Goal: Task Accomplishment & Management: Use online tool/utility

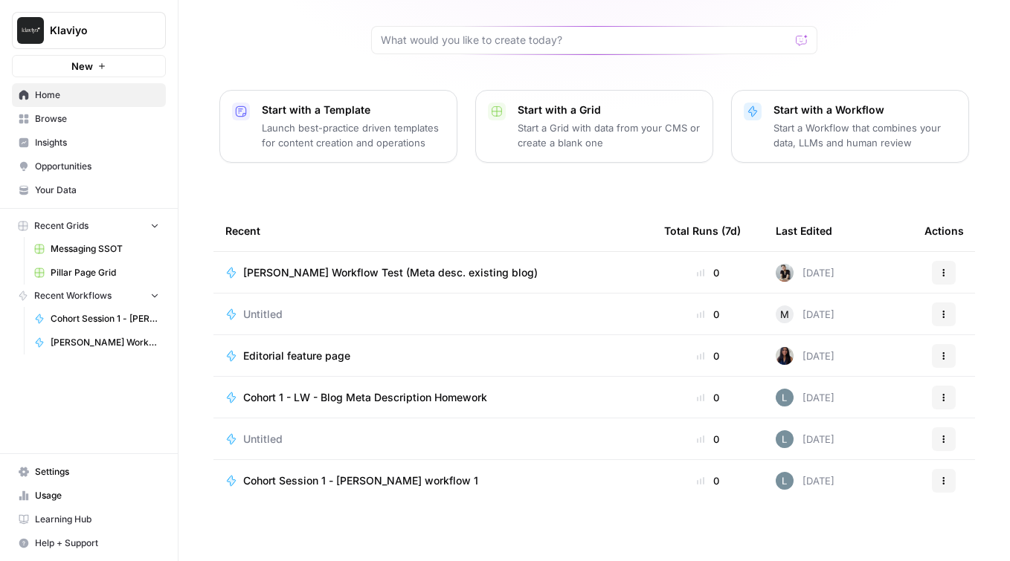
scroll to position [122, 0]
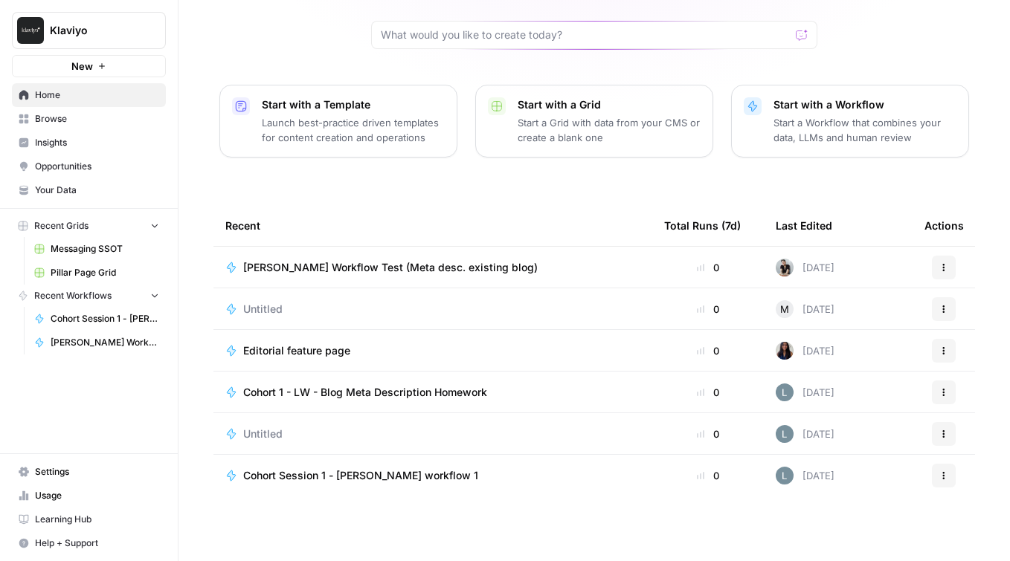
click at [77, 118] on span "Browse" at bounding box center [97, 118] width 124 height 13
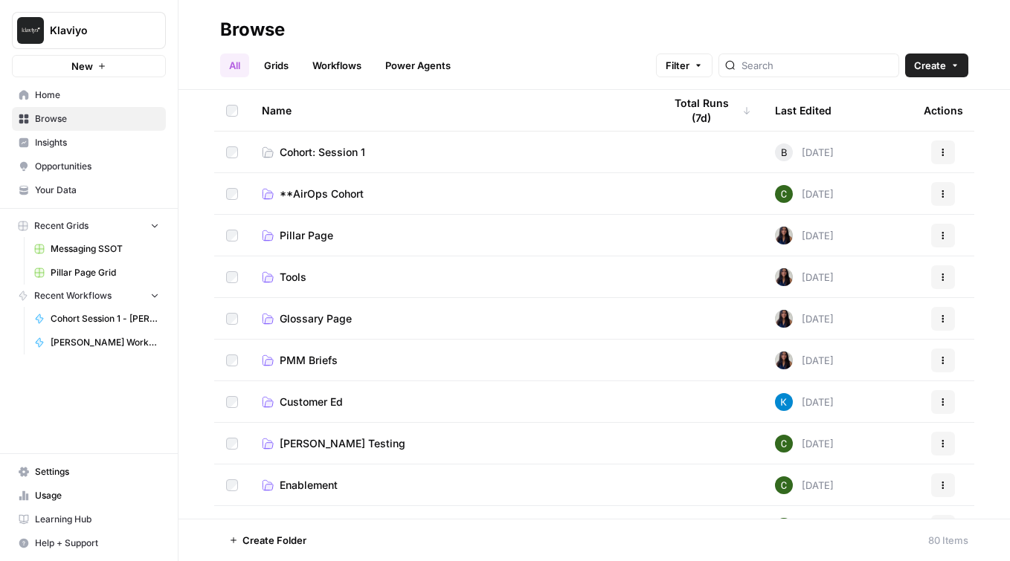
click at [360, 154] on span "Cohort: Session 1" at bounding box center [323, 152] width 86 height 15
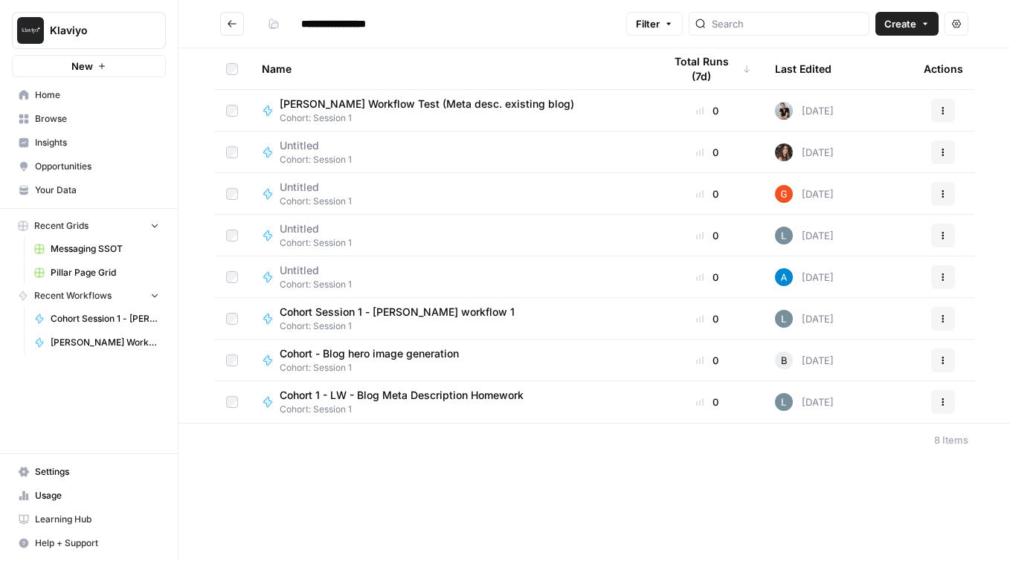
click at [355, 312] on span "Cohort Session 1 - [PERSON_NAME] workflow 1" at bounding box center [397, 312] width 235 height 15
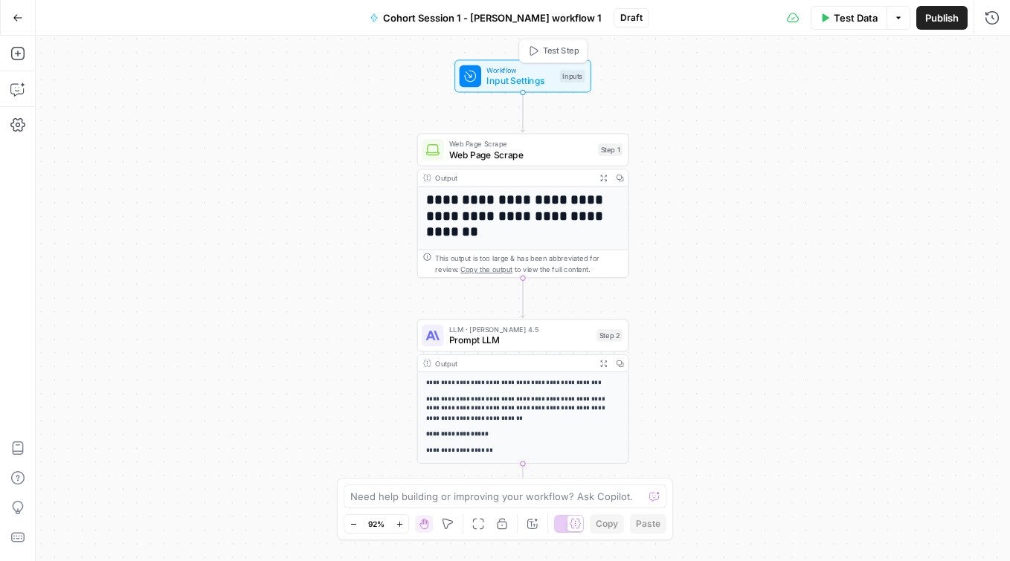
click at [511, 68] on span "Workflow" at bounding box center [520, 70] width 68 height 11
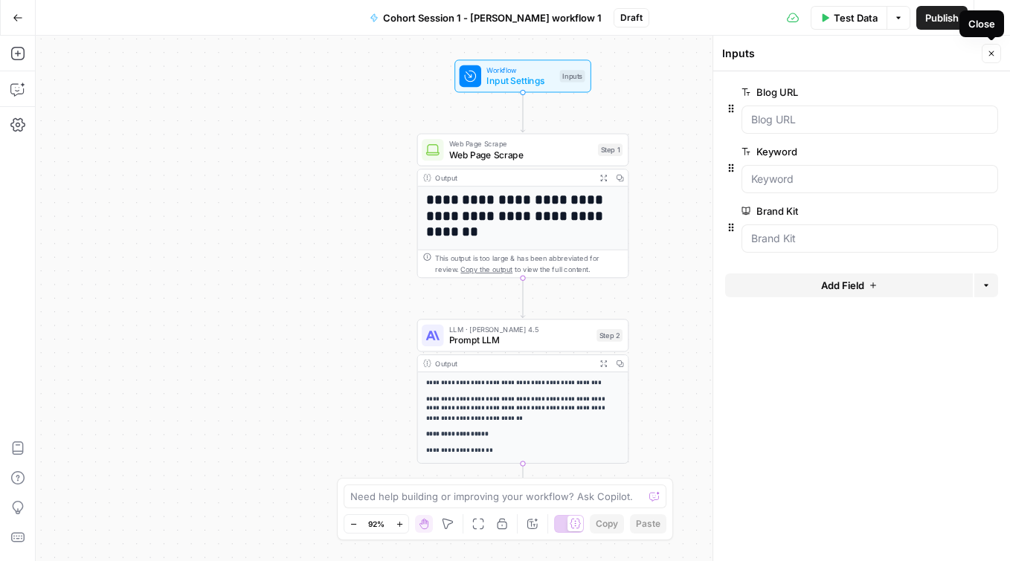
click at [996, 52] on button "Close" at bounding box center [991, 53] width 19 height 19
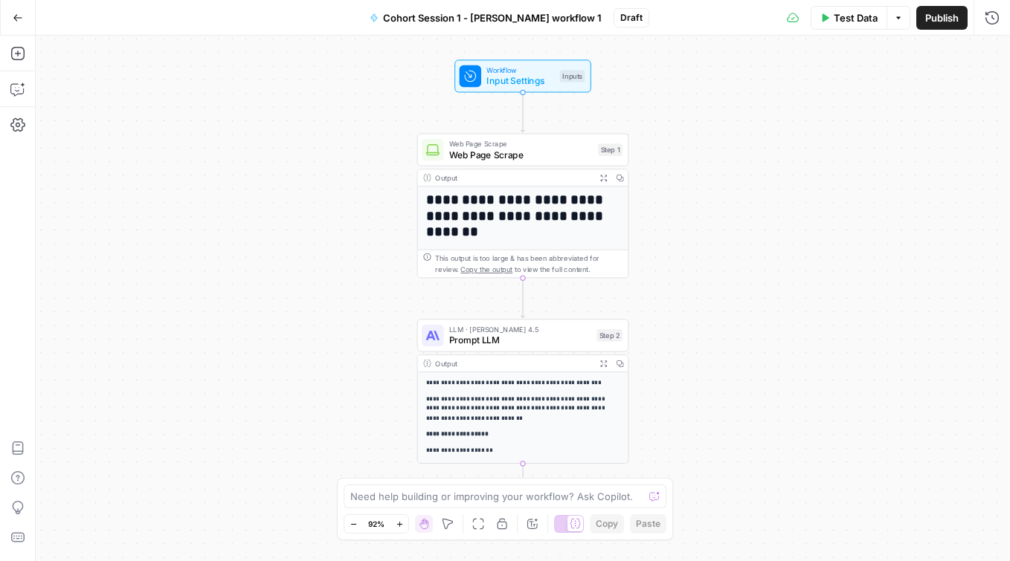
click at [23, 20] on button "Go Back" at bounding box center [17, 17] width 27 height 27
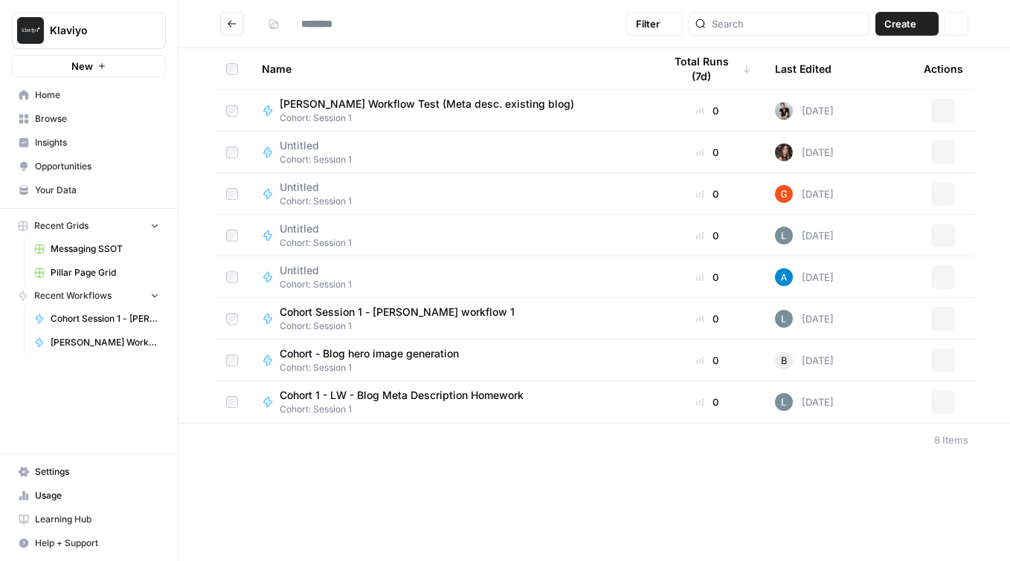
type input "**********"
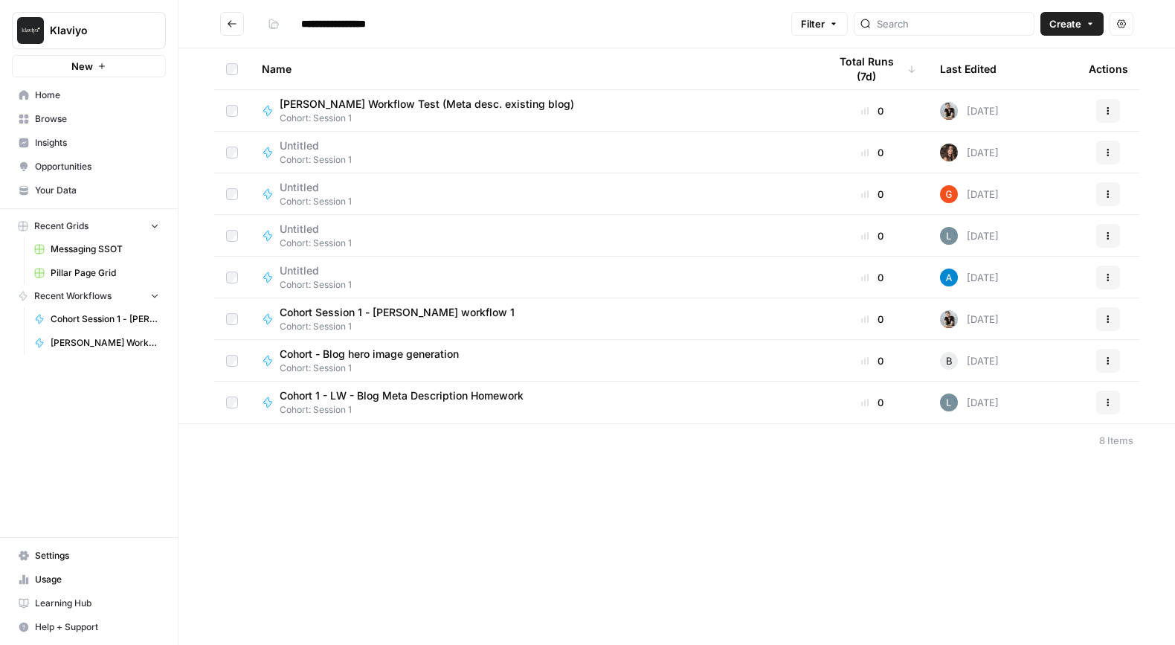
click at [387, 315] on span "Cohort Session 1 - [PERSON_NAME] workflow 1" at bounding box center [397, 312] width 235 height 15
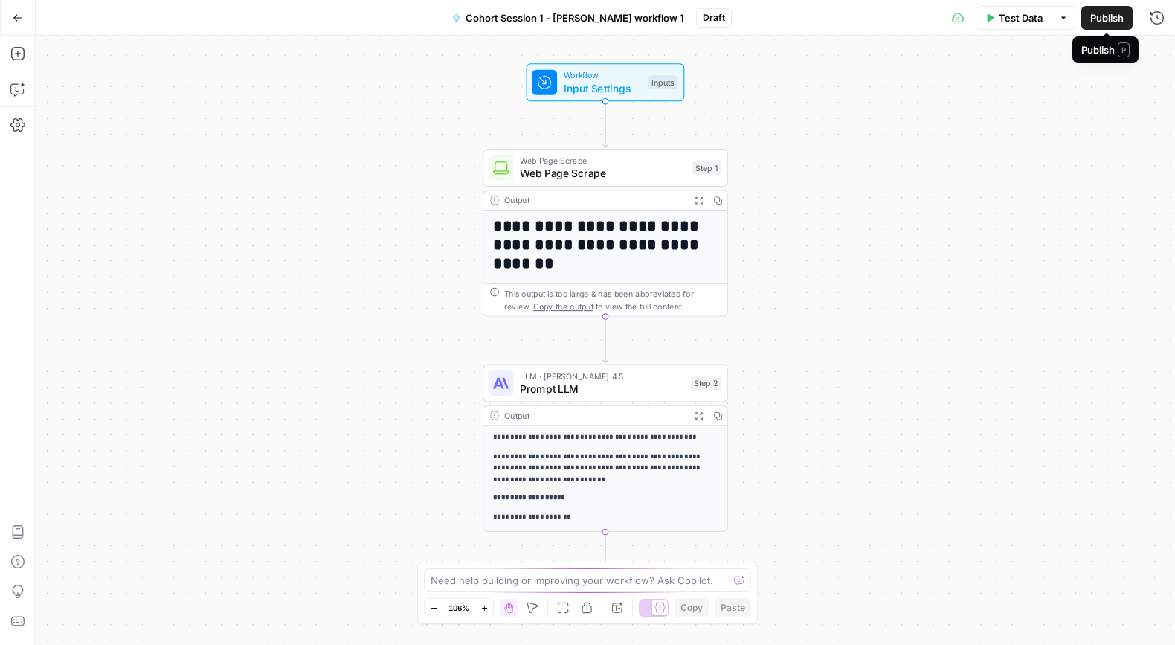
click at [1009, 16] on span "Publish" at bounding box center [1106, 17] width 33 height 15
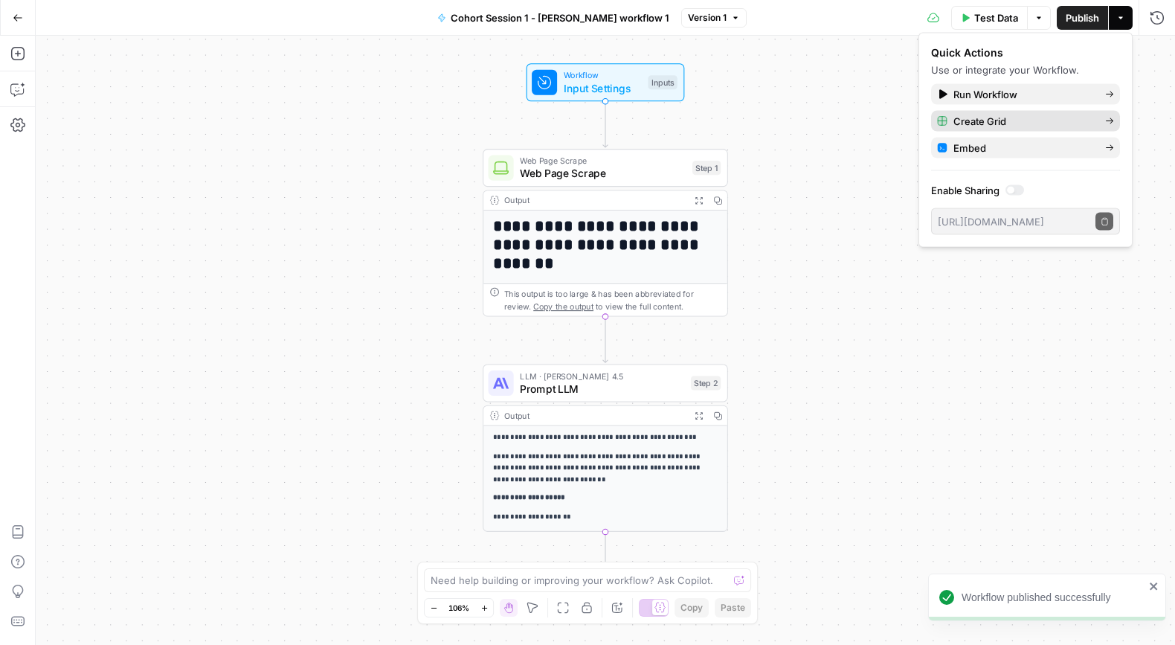
click at [1009, 125] on span "Create Grid" at bounding box center [1023, 121] width 140 height 15
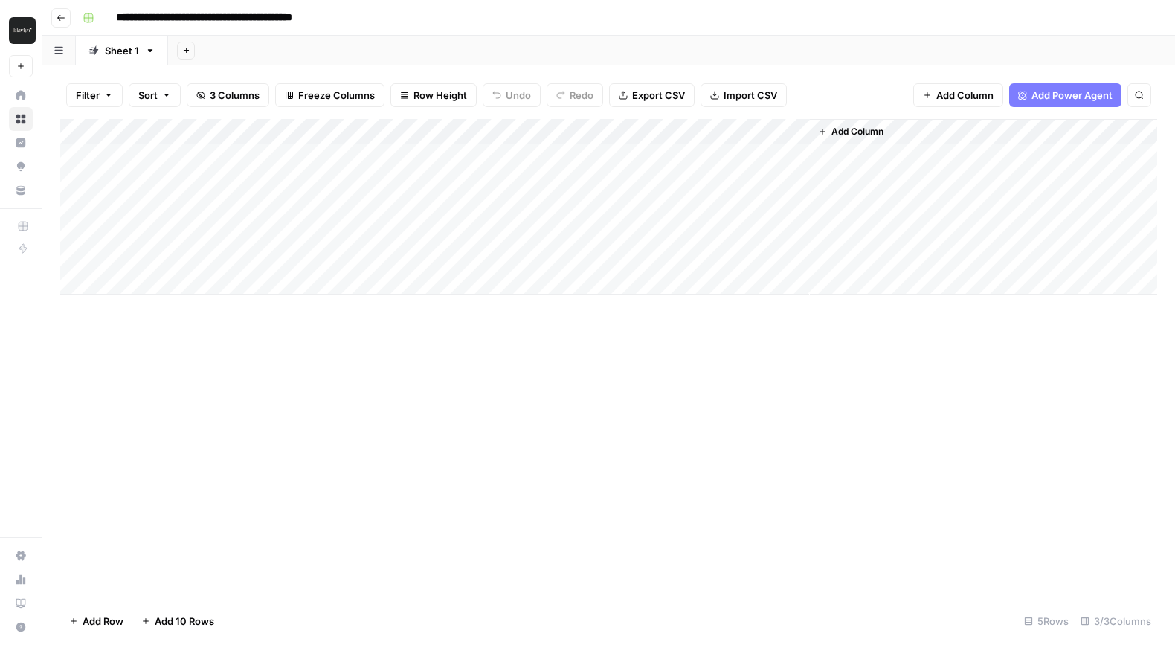
click at [793, 130] on div "Add Column" at bounding box center [608, 206] width 1097 height 175
click at [707, 132] on div "Add Column" at bounding box center [608, 206] width 1097 height 175
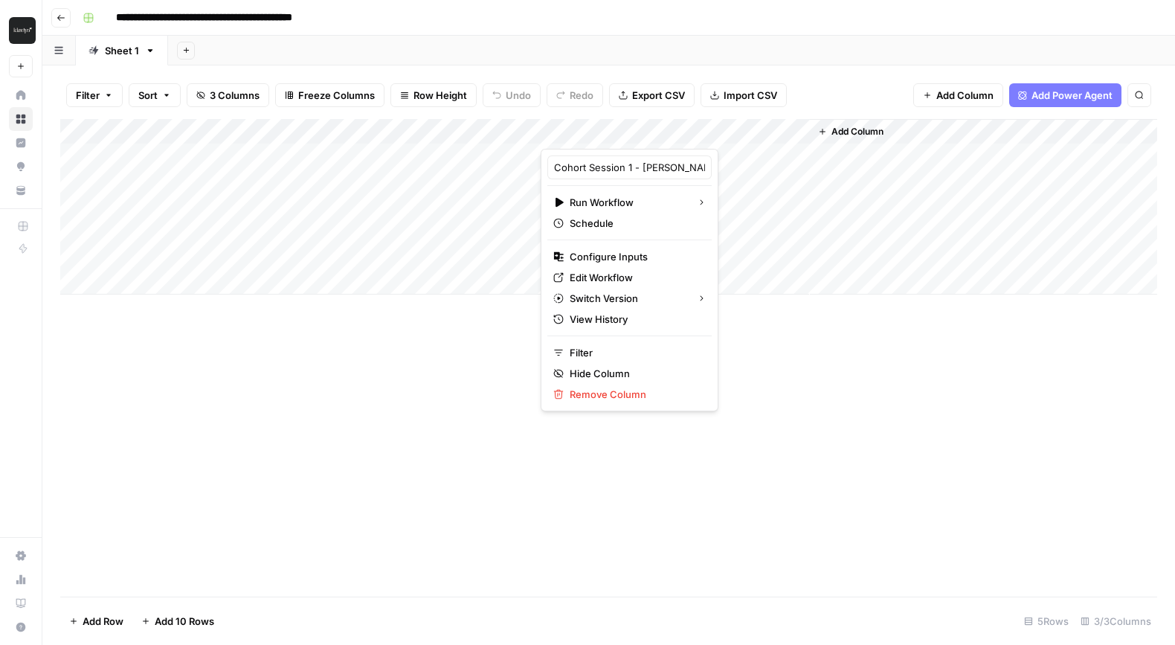
click at [161, 129] on div "Add Column" at bounding box center [608, 206] width 1097 height 175
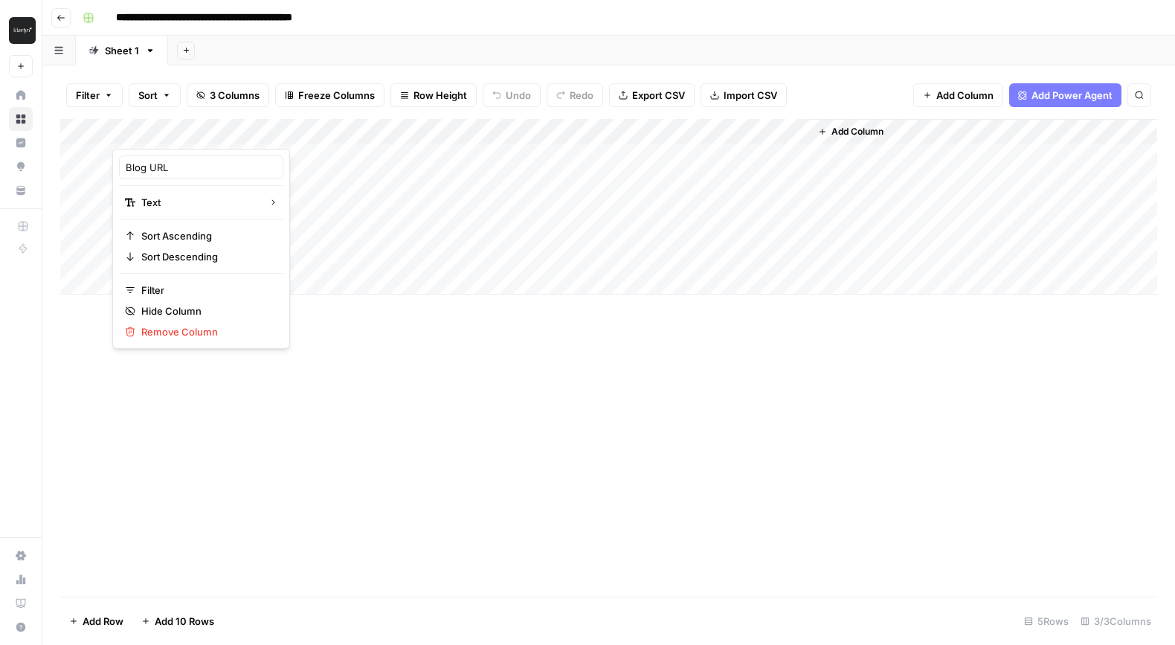
click at [401, 129] on div "Add Column" at bounding box center [608, 206] width 1097 height 175
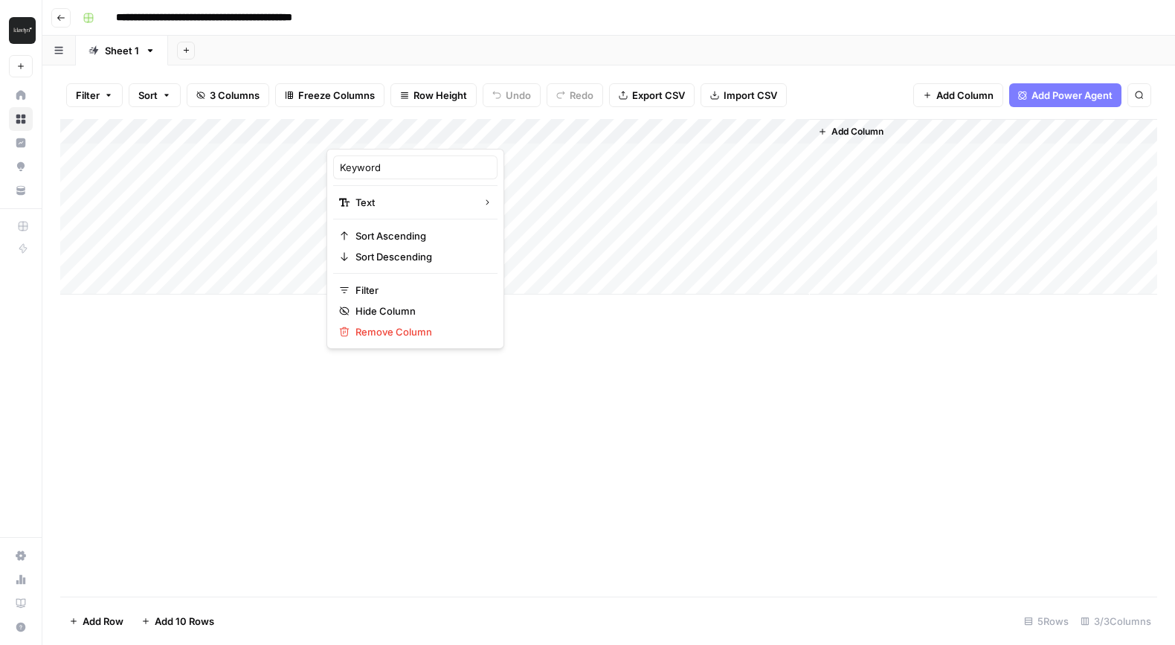
click at [157, 359] on div "Add Column" at bounding box center [608, 357] width 1097 height 477
click at [778, 129] on div "Add Column" at bounding box center [608, 206] width 1097 height 175
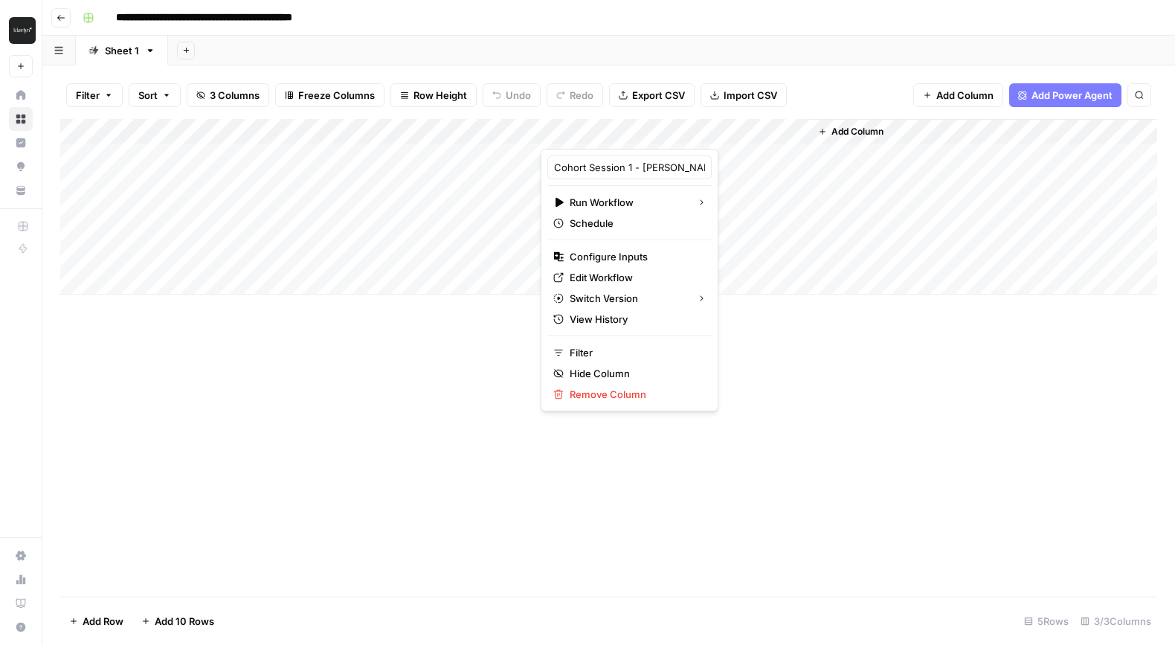
click at [278, 374] on div "Add Column" at bounding box center [608, 357] width 1097 height 477
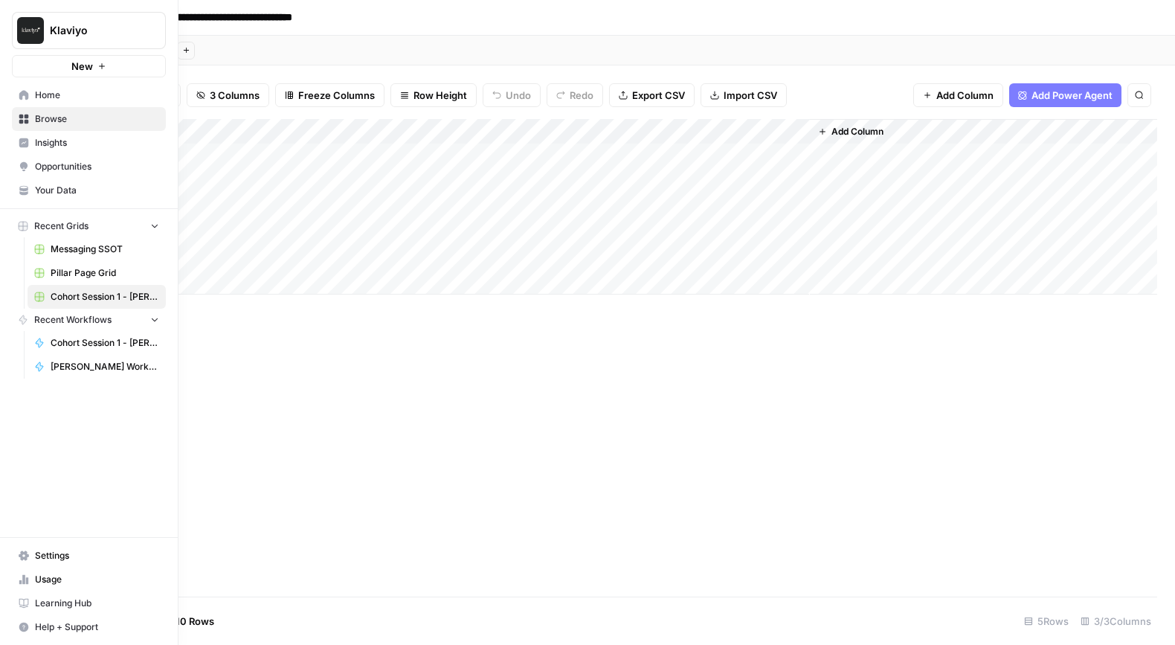
click at [33, 119] on link "Browse" at bounding box center [89, 119] width 154 height 24
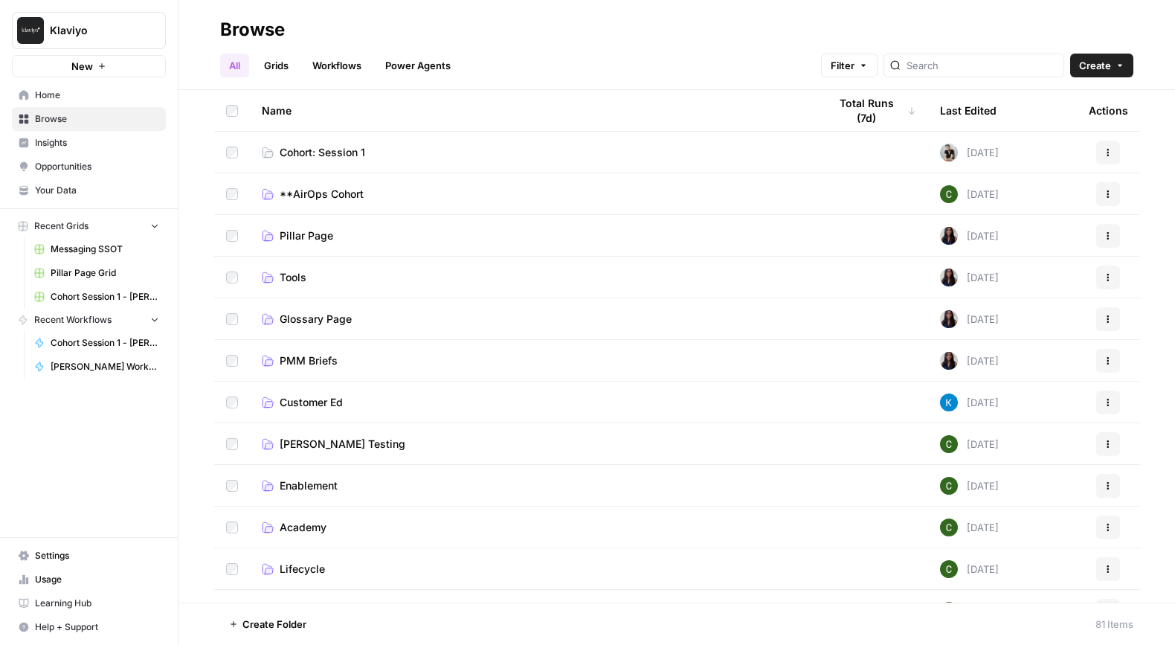
click at [289, 60] on link "Grids" at bounding box center [276, 66] width 42 height 24
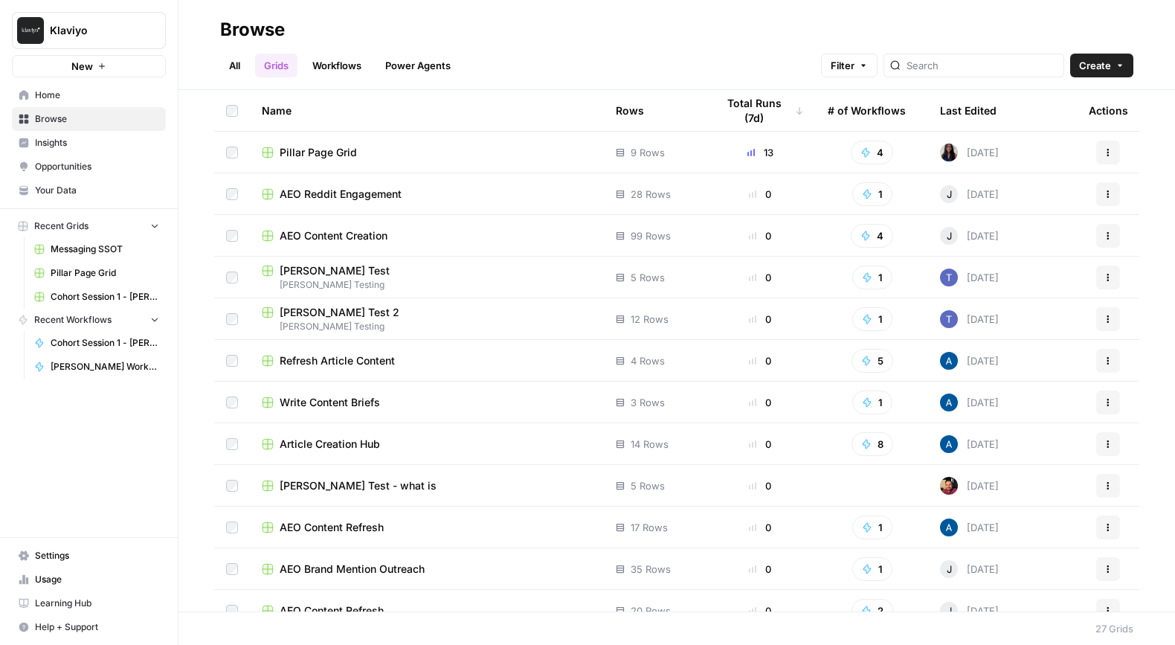
click at [351, 60] on link "Workflows" at bounding box center [336, 66] width 67 height 24
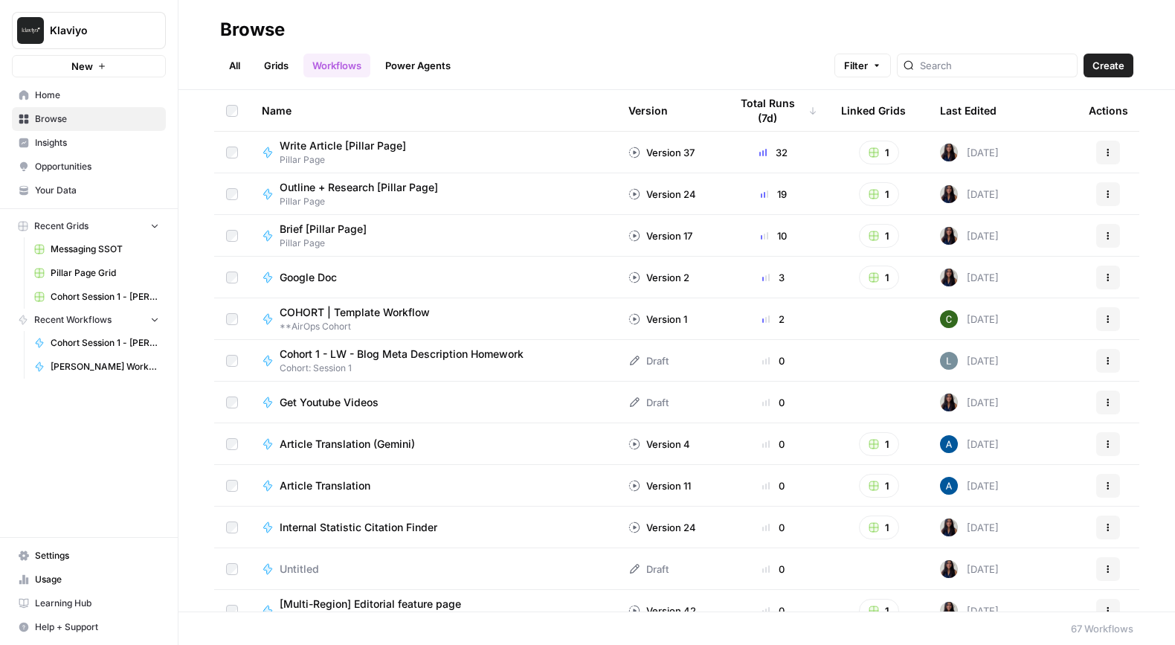
click at [229, 60] on link "All" at bounding box center [234, 66] width 29 height 24
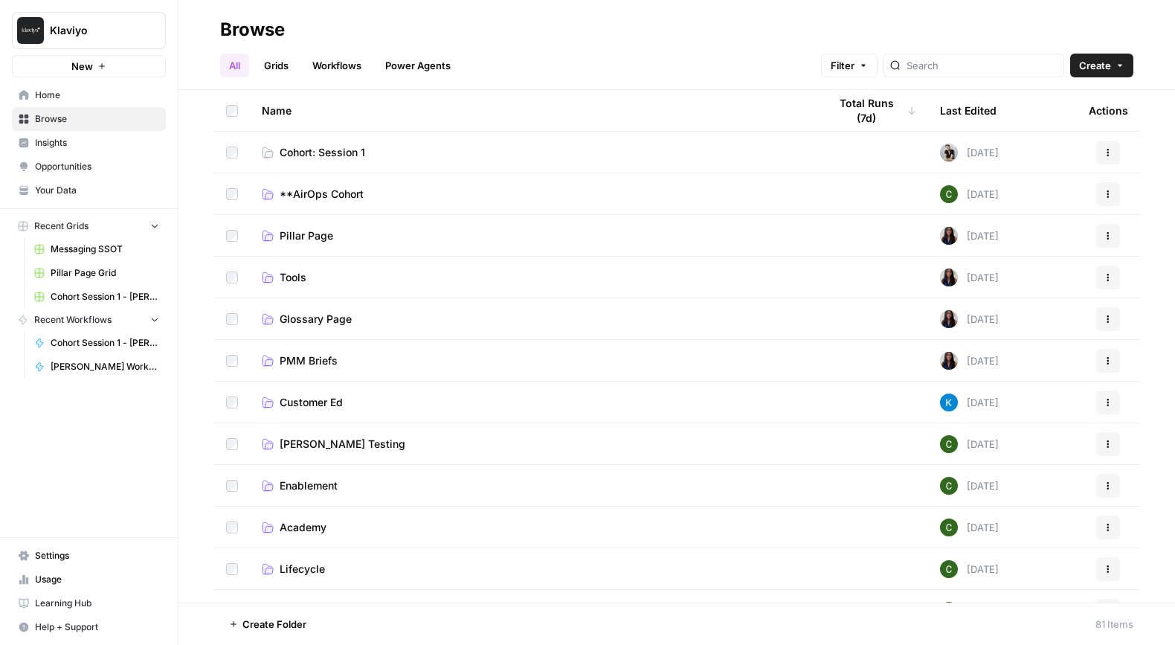
click at [59, 115] on span "Browse" at bounding box center [97, 118] width 124 height 13
click at [276, 68] on link "Grids" at bounding box center [276, 66] width 42 height 24
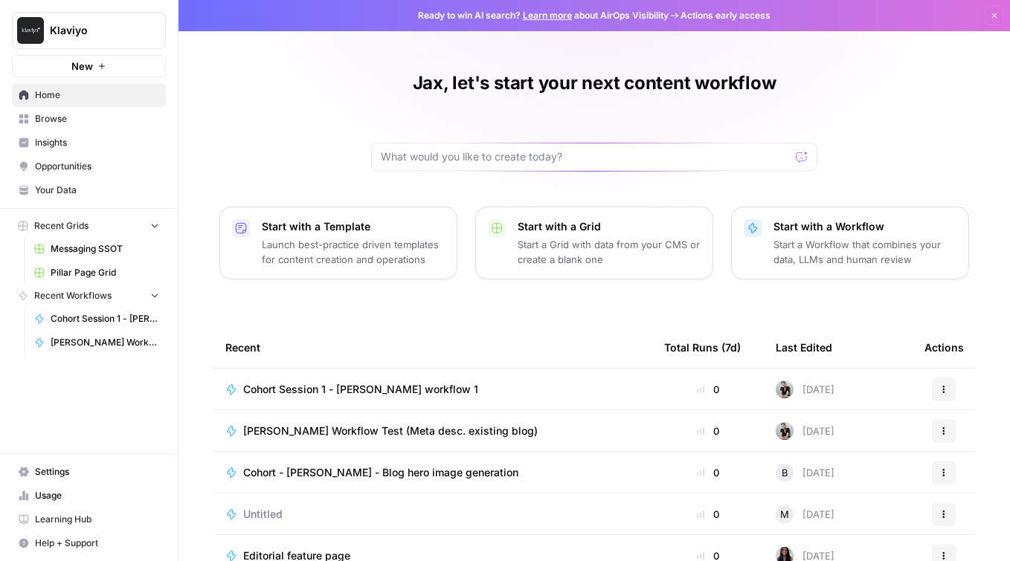
click at [62, 514] on span "Learning Hub" at bounding box center [97, 519] width 124 height 13
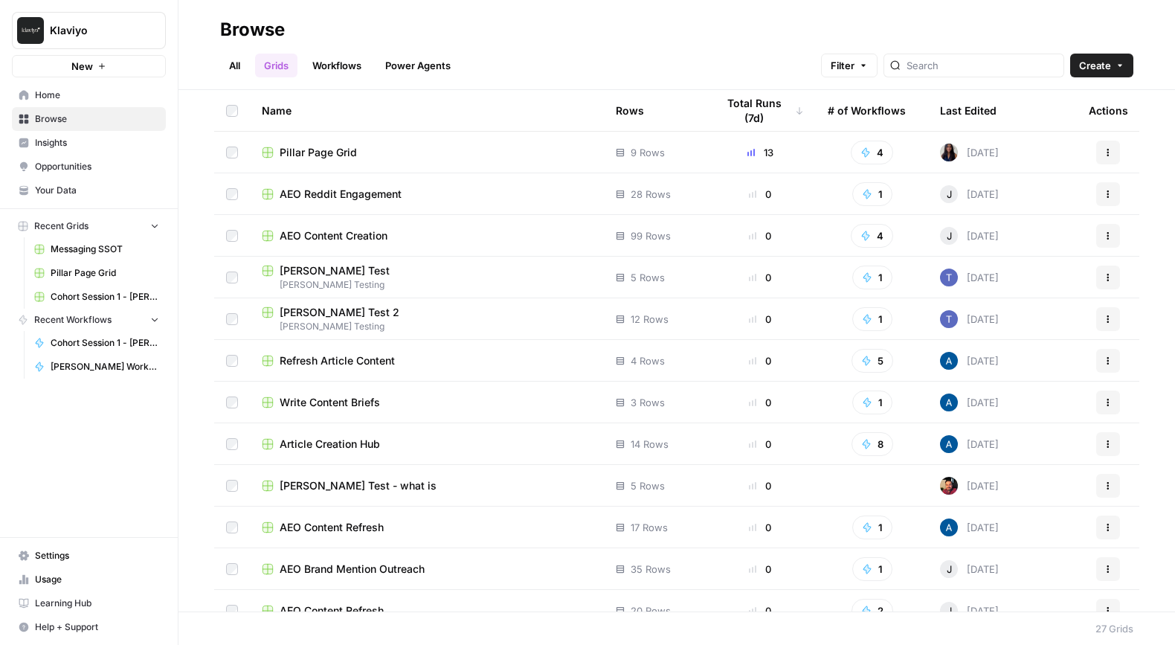
click at [97, 298] on span "Cohort Session 1 - [PERSON_NAME] workflow 1 Grid" at bounding box center [105, 296] width 109 height 13
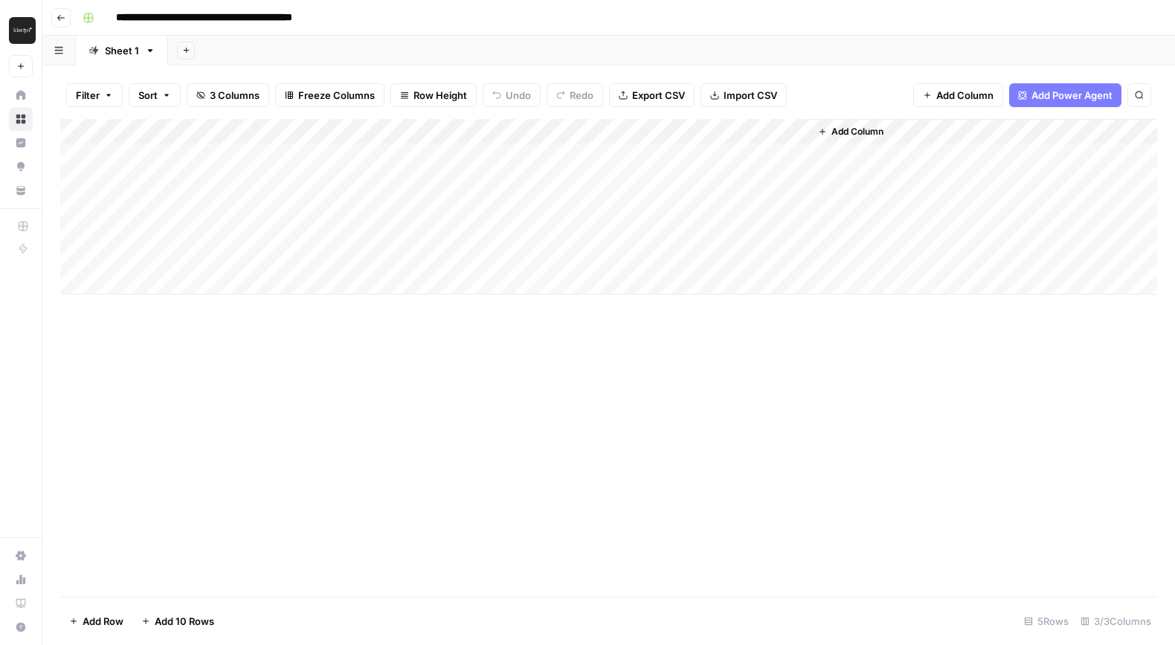
click at [527, 135] on div "Add Column" at bounding box center [608, 206] width 1097 height 175
click at [219, 94] on span "3 Columns" at bounding box center [235, 95] width 50 height 15
click at [448, 402] on div "Add Column" at bounding box center [608, 357] width 1097 height 477
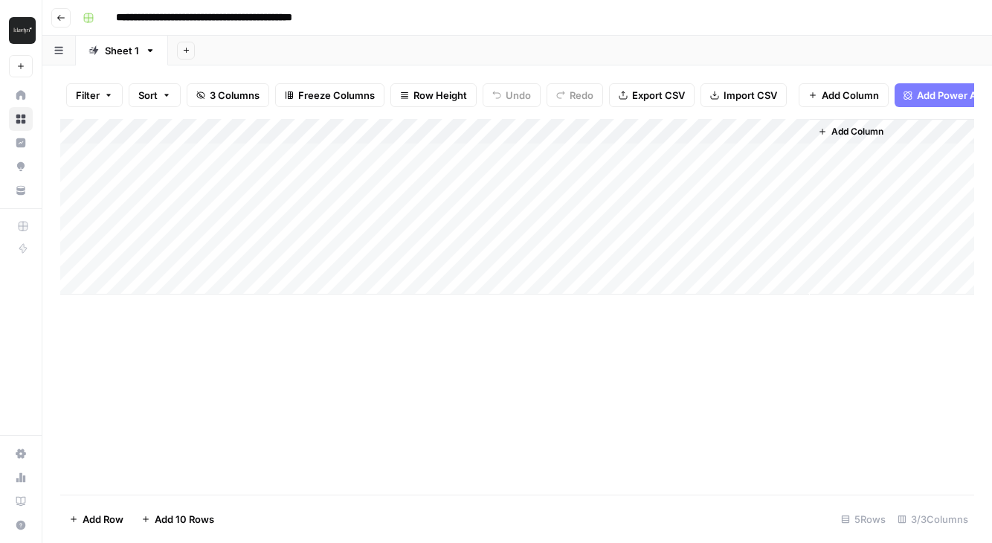
click at [136, 146] on div "Add Column" at bounding box center [517, 206] width 914 height 175
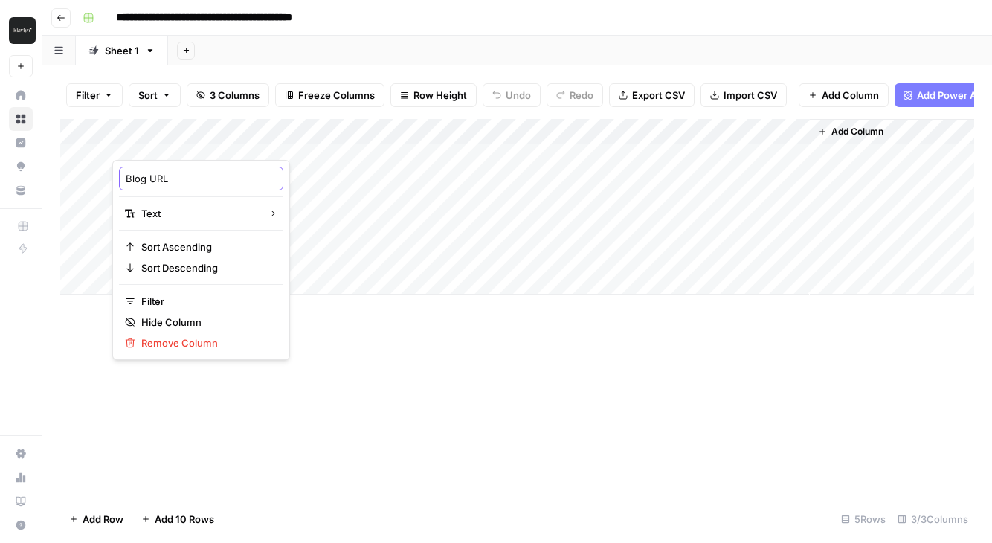
click at [137, 176] on input "Blog URL" at bounding box center [201, 178] width 151 height 15
click at [129, 181] on input "Blog URL" at bounding box center [201, 178] width 151 height 15
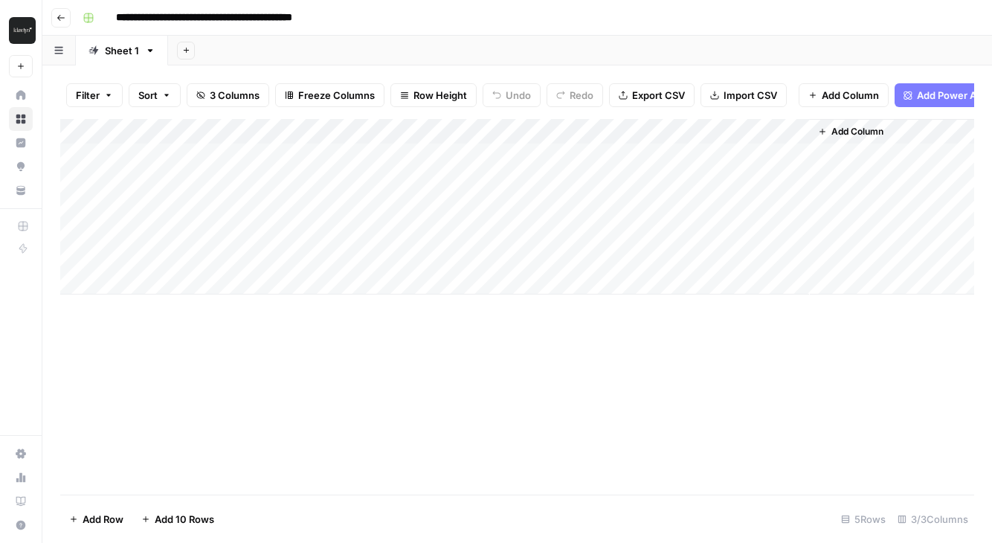
click at [152, 136] on div "Add Column" at bounding box center [517, 206] width 914 height 175
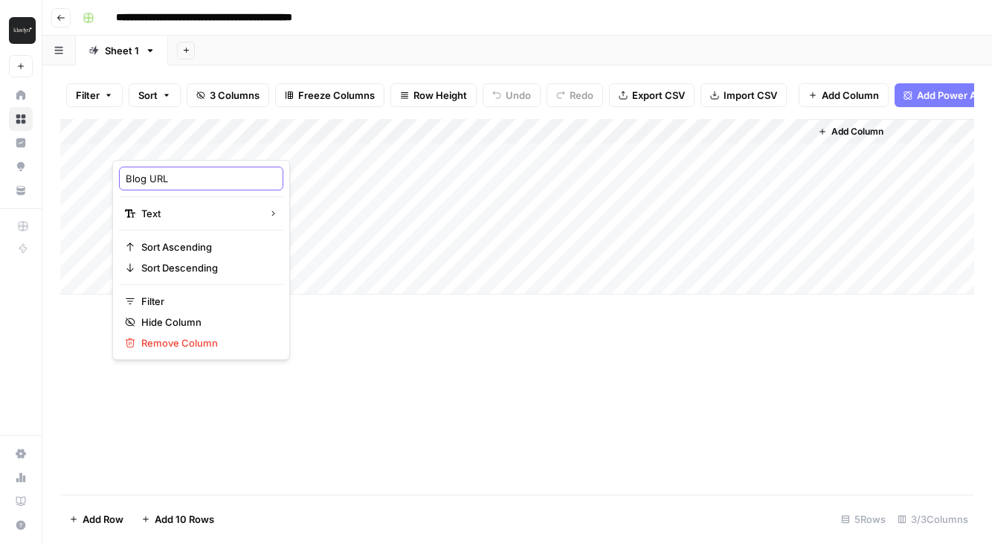
click at [182, 184] on input "Blog URL" at bounding box center [201, 178] width 151 height 15
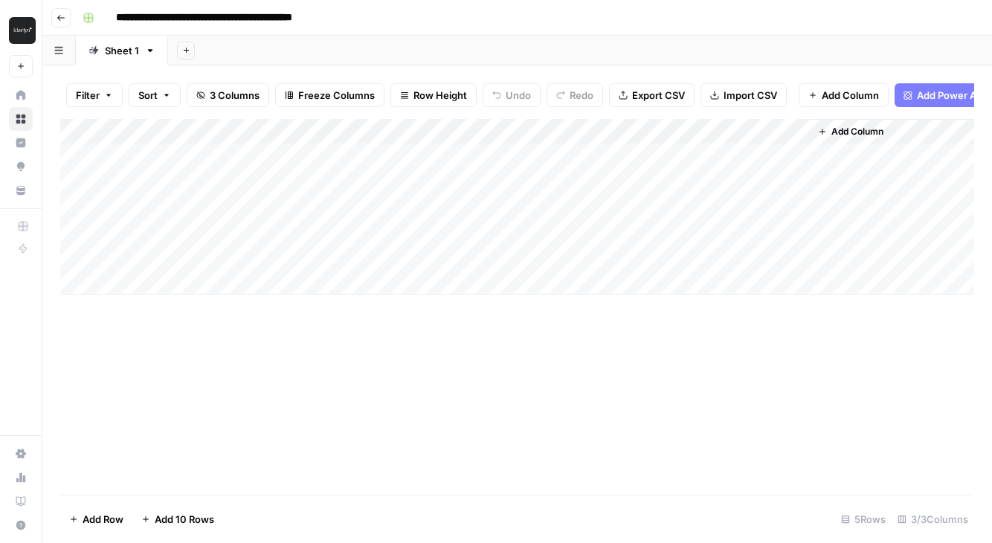
click at [349, 420] on div "Add Column" at bounding box center [517, 307] width 914 height 376
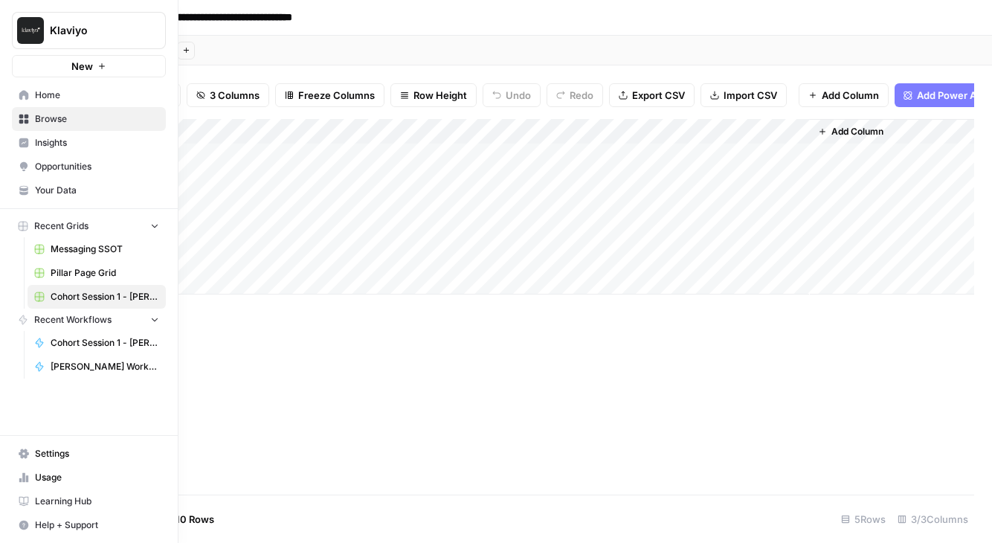
click at [47, 117] on span "Browse" at bounding box center [97, 118] width 124 height 13
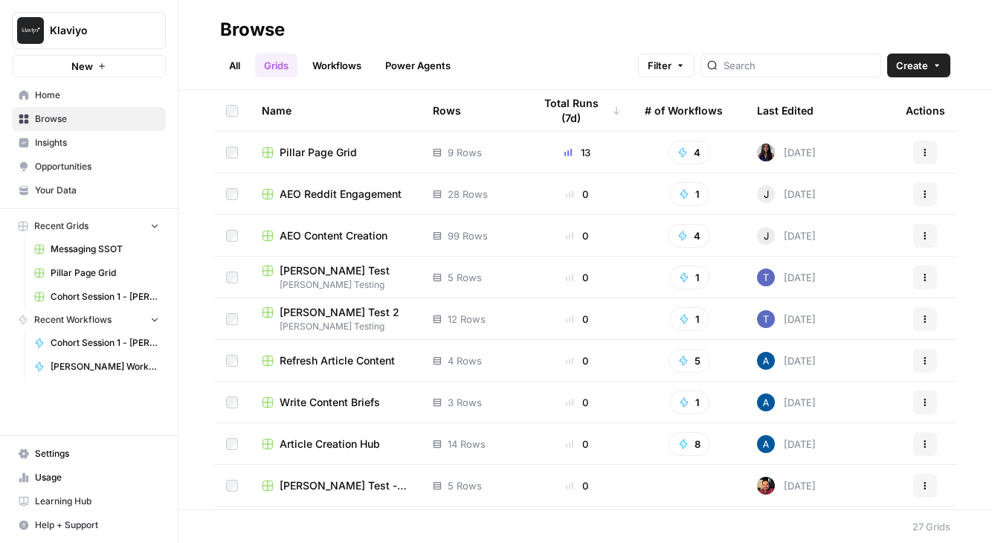
click at [346, 66] on link "Workflows" at bounding box center [336, 66] width 67 height 24
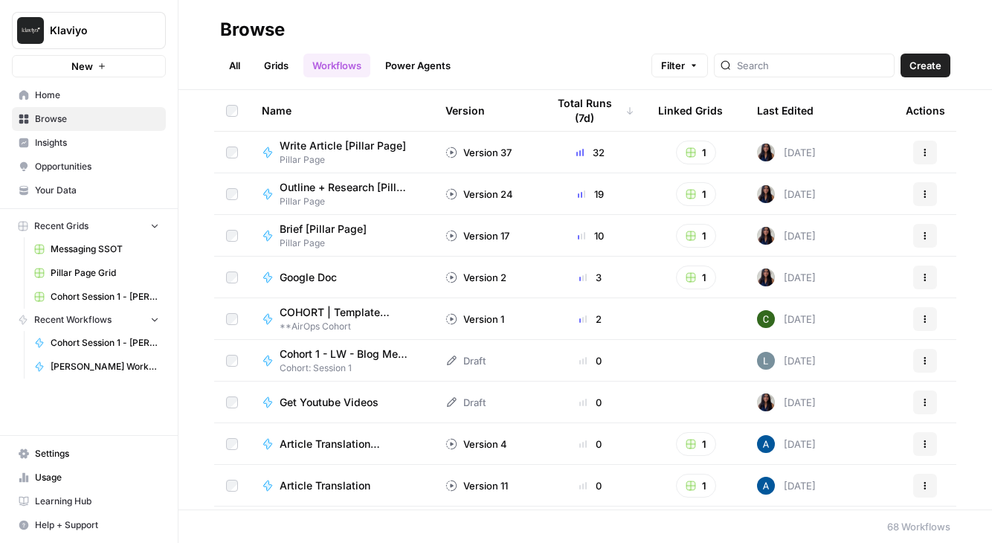
click at [233, 60] on link "All" at bounding box center [234, 66] width 29 height 24
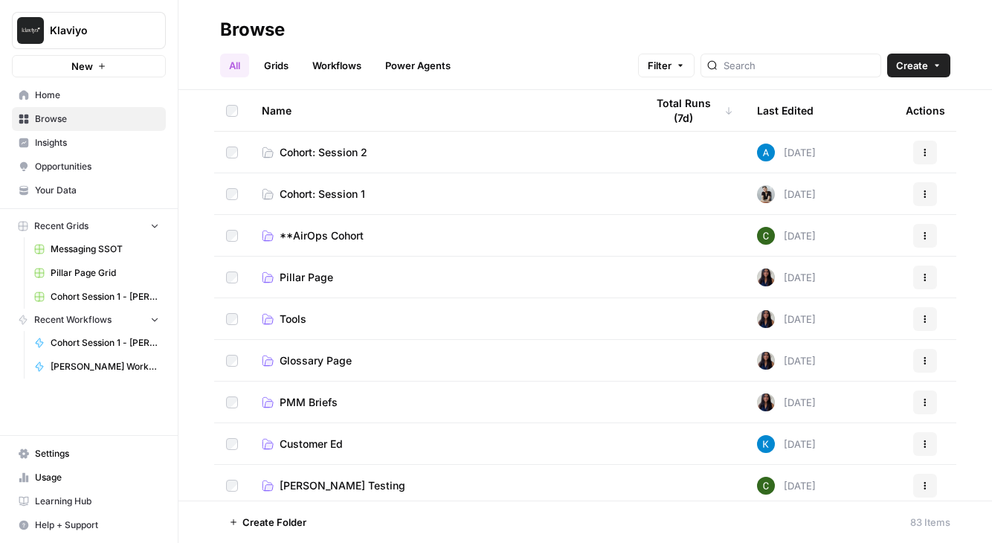
click at [311, 196] on span "Cohort: Session 1" at bounding box center [323, 194] width 86 height 15
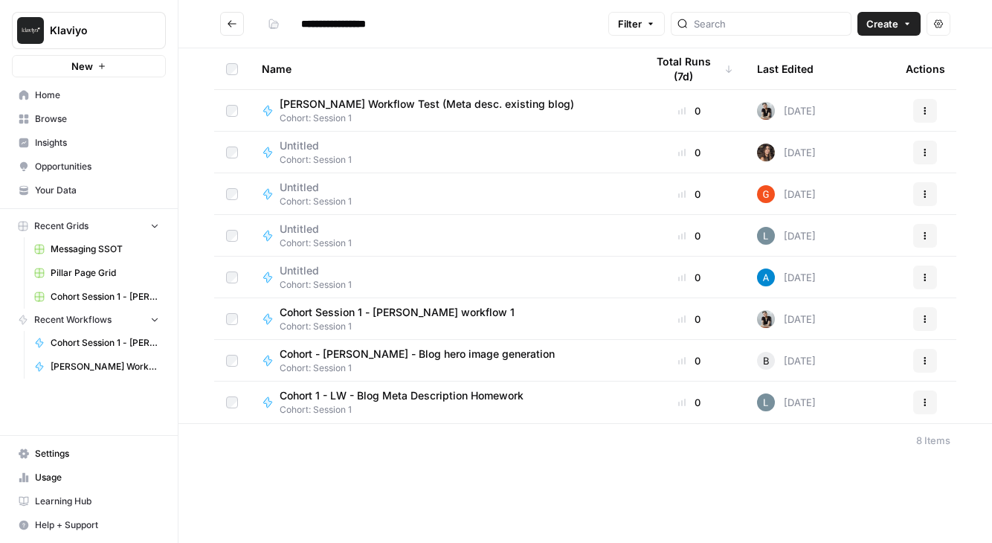
click at [393, 311] on span "Cohort Session 1 - [PERSON_NAME] workflow 1" at bounding box center [397, 312] width 235 height 15
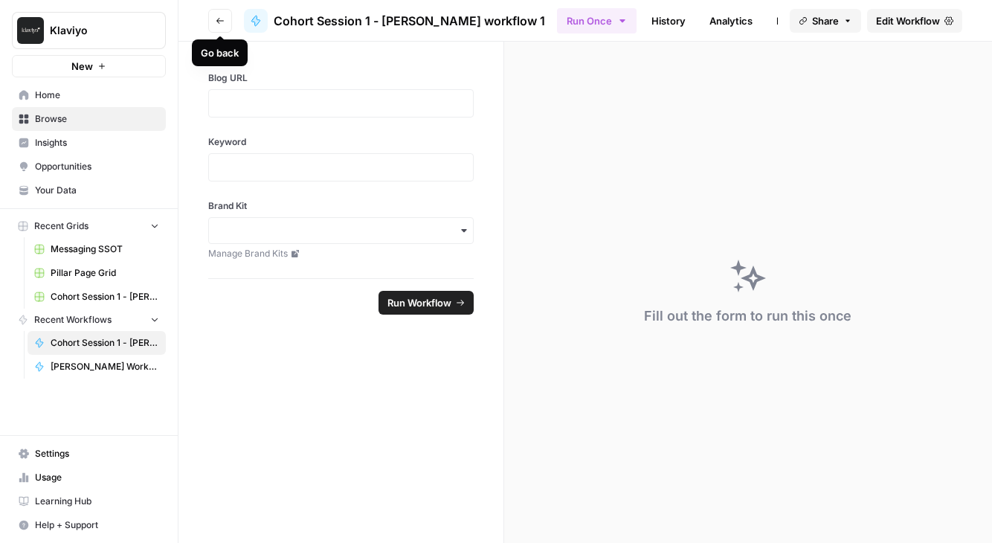
click at [222, 19] on icon "button" at bounding box center [220, 20] width 9 height 9
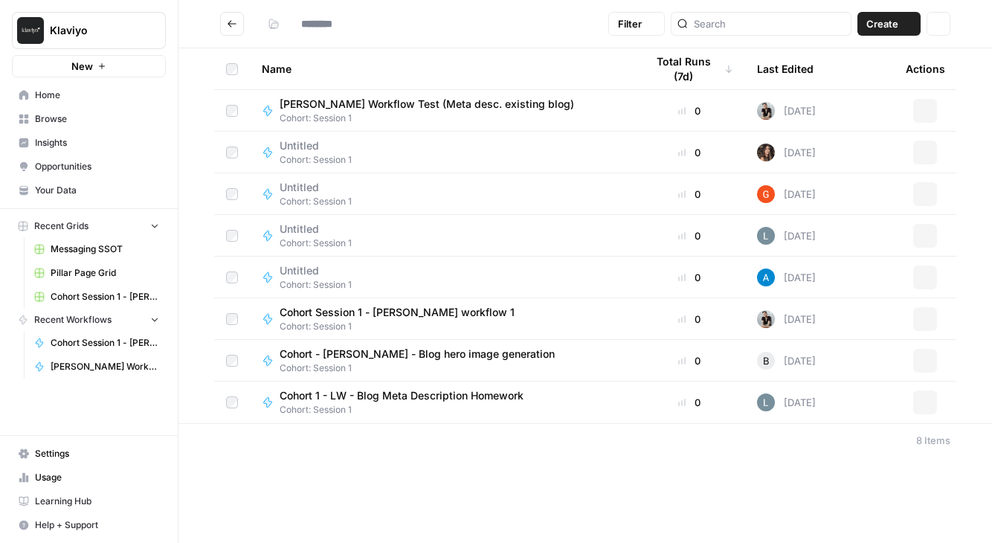
type input "**********"
click at [374, 318] on span "Cohort Session 1 - [PERSON_NAME] workflow 1" at bounding box center [397, 312] width 235 height 15
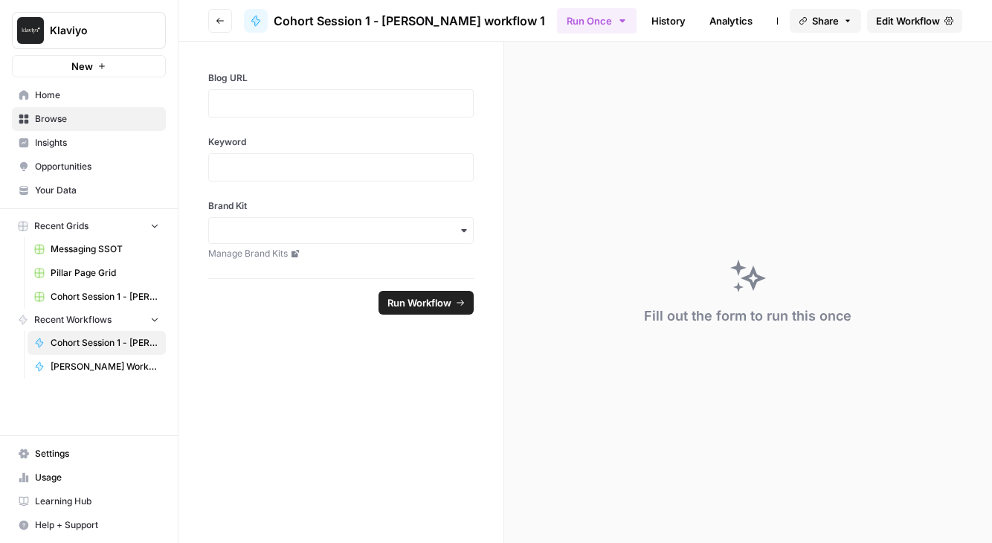
click at [899, 22] on span "Edit Workflow" at bounding box center [908, 20] width 64 height 15
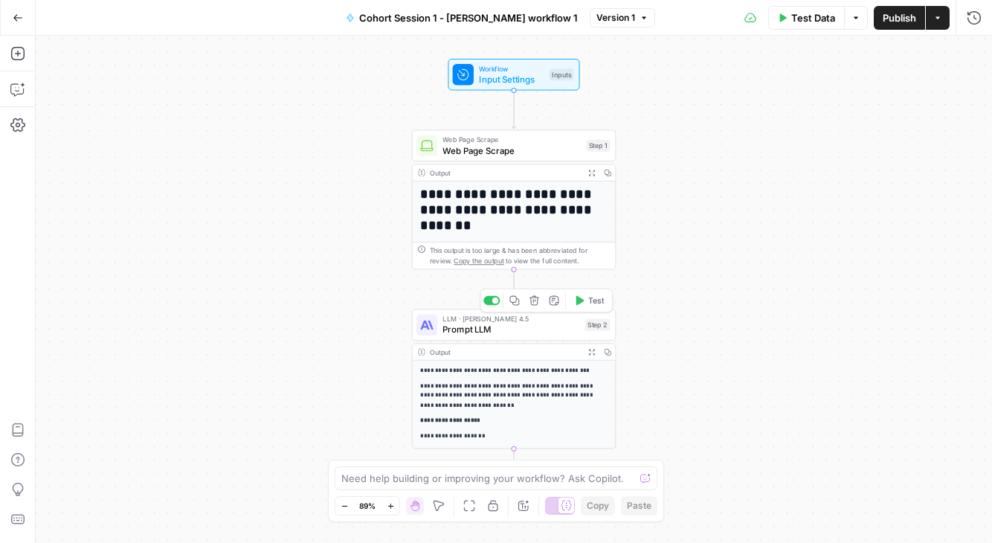
click at [477, 326] on span "Prompt LLM" at bounding box center [510, 329] width 137 height 13
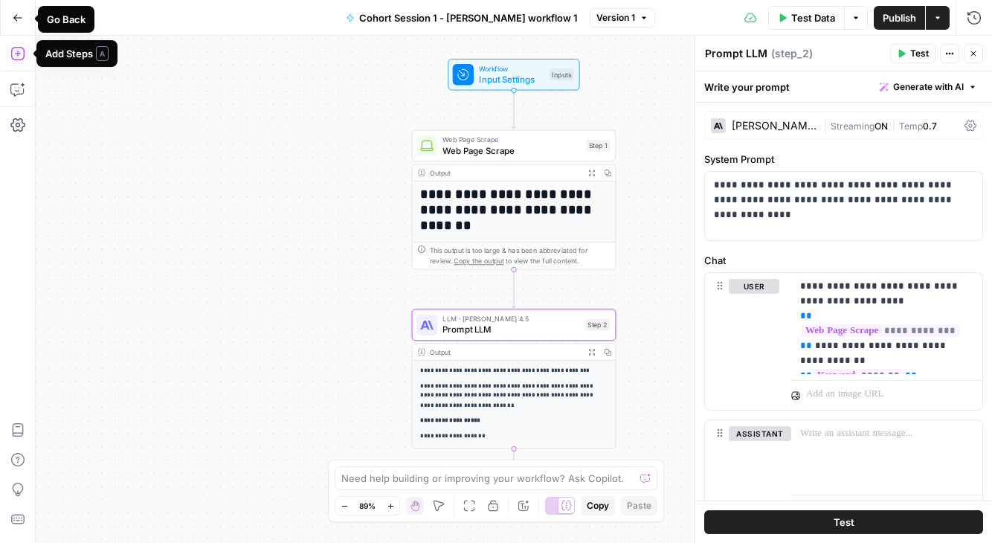
click at [18, 21] on icon "button" at bounding box center [18, 18] width 10 height 10
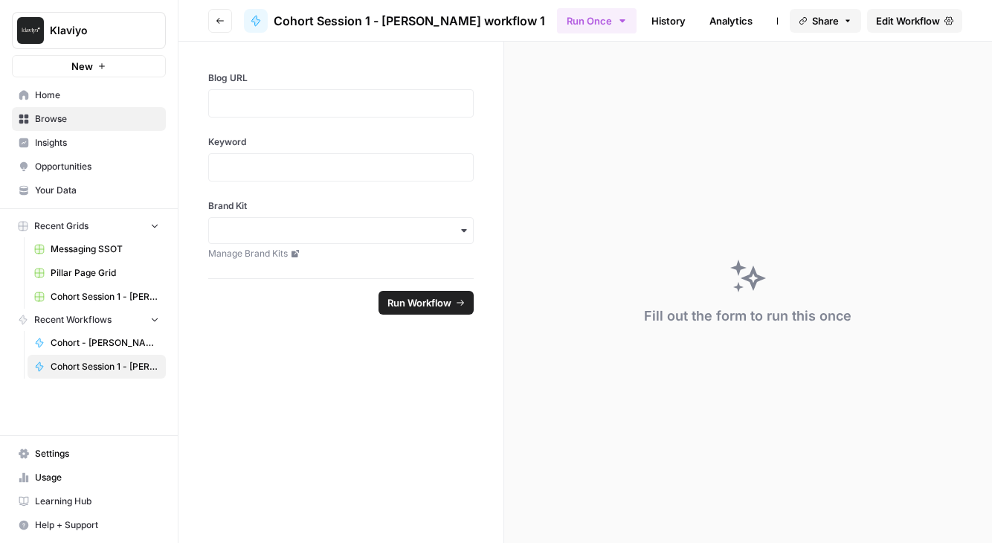
click at [53, 97] on span "Home" at bounding box center [97, 94] width 124 height 13
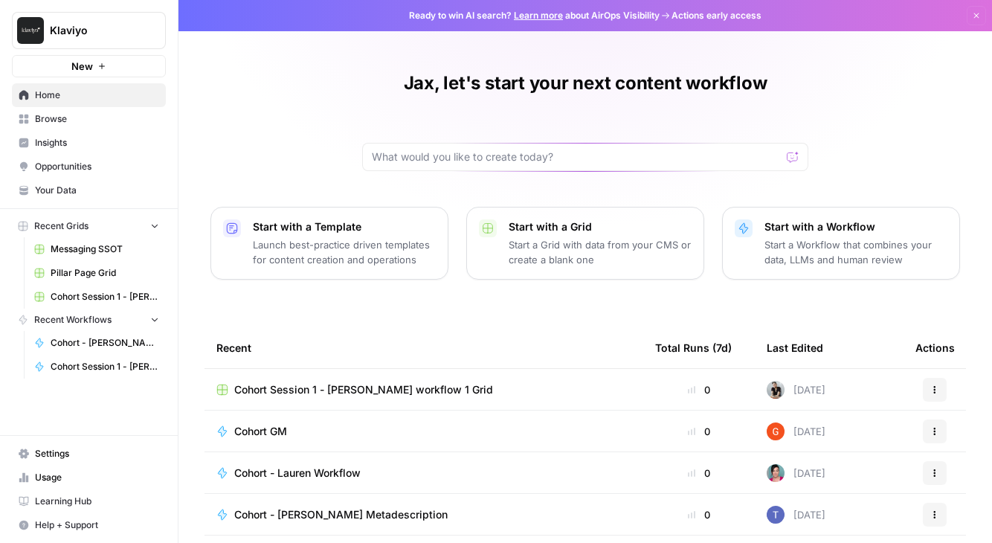
click at [47, 123] on span "Browse" at bounding box center [97, 118] width 124 height 13
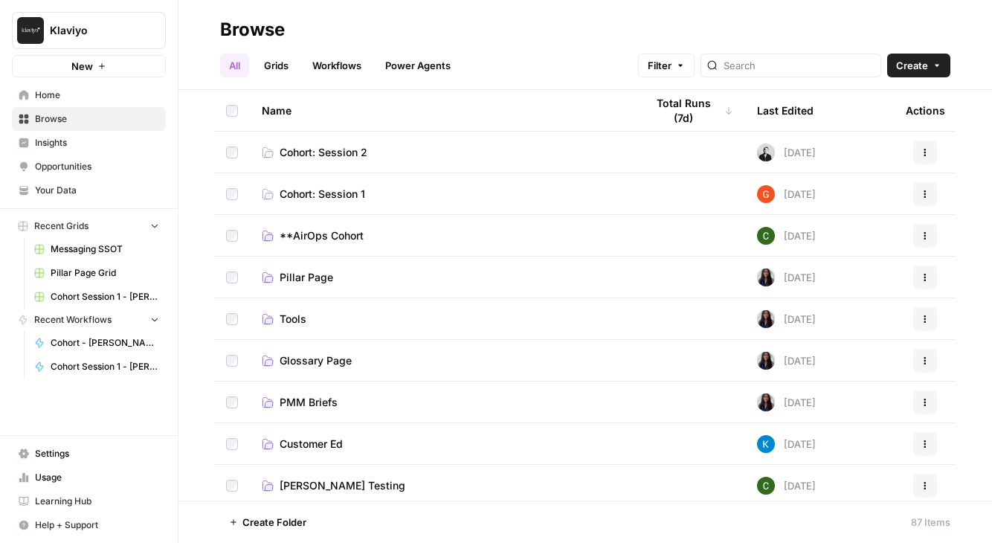
click at [336, 158] on span "Cohort: Session 2" at bounding box center [324, 152] width 88 height 15
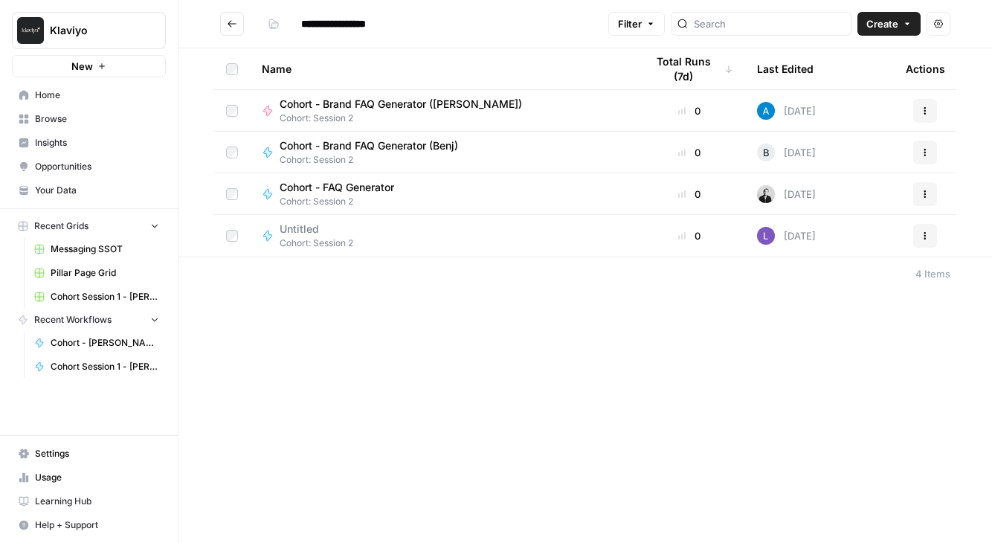
click at [873, 22] on span "Create" at bounding box center [882, 23] width 32 height 15
click at [837, 79] on span "Workflow" at bounding box center [860, 79] width 83 height 15
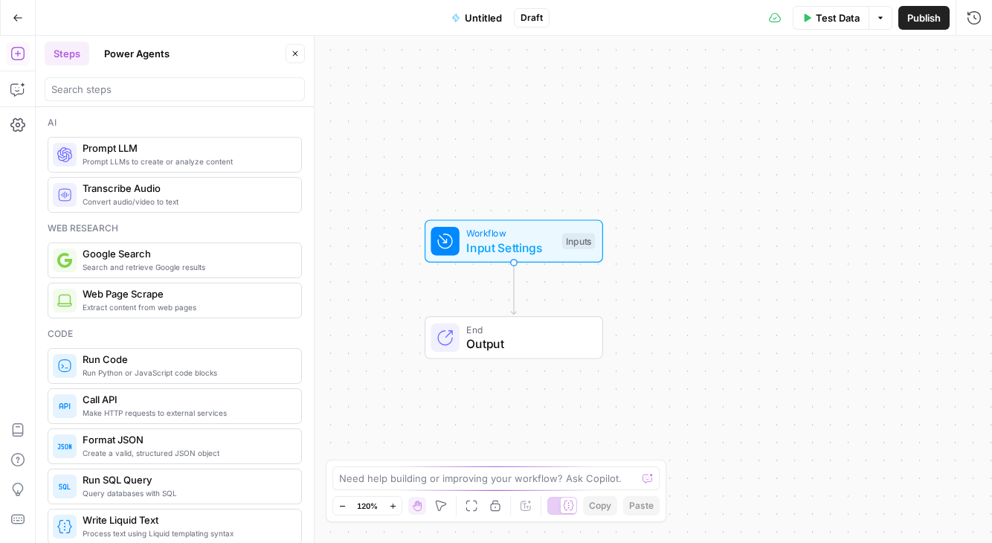
click at [488, 14] on span "Untitled" at bounding box center [483, 17] width 37 height 15
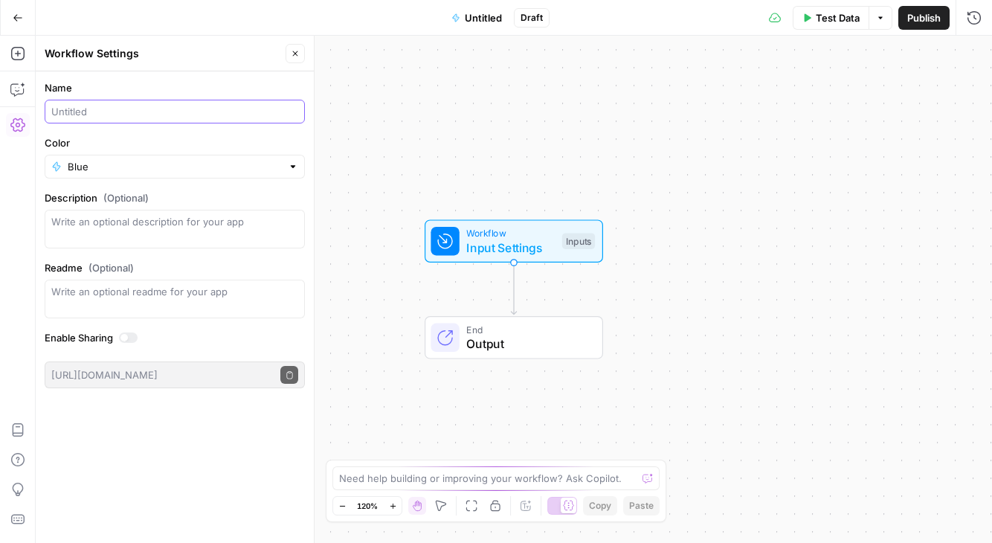
click at [103, 109] on input "Name" at bounding box center [174, 111] width 247 height 15
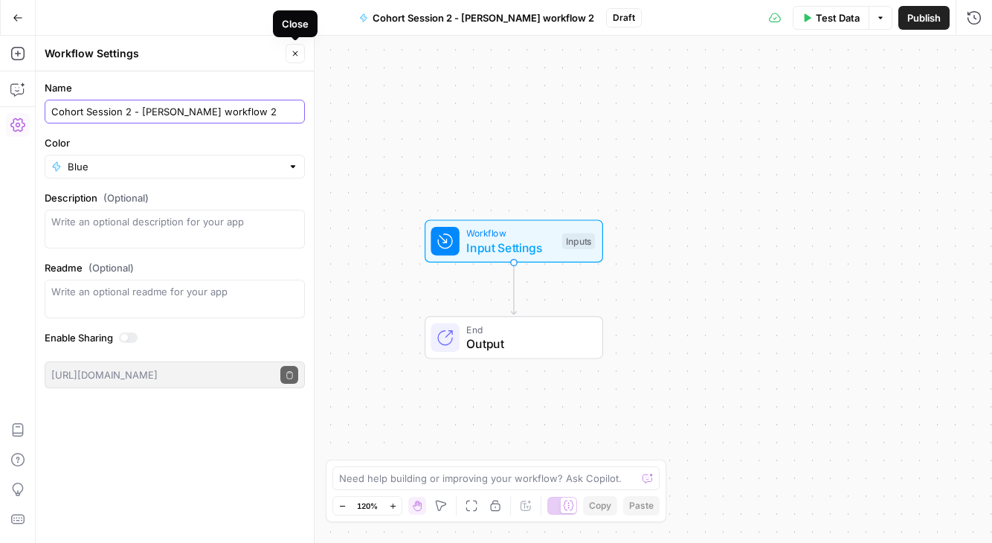
type input "Cohort Session 2 - [PERSON_NAME] workflow 2"
click at [298, 55] on icon "button" at bounding box center [295, 53] width 9 height 9
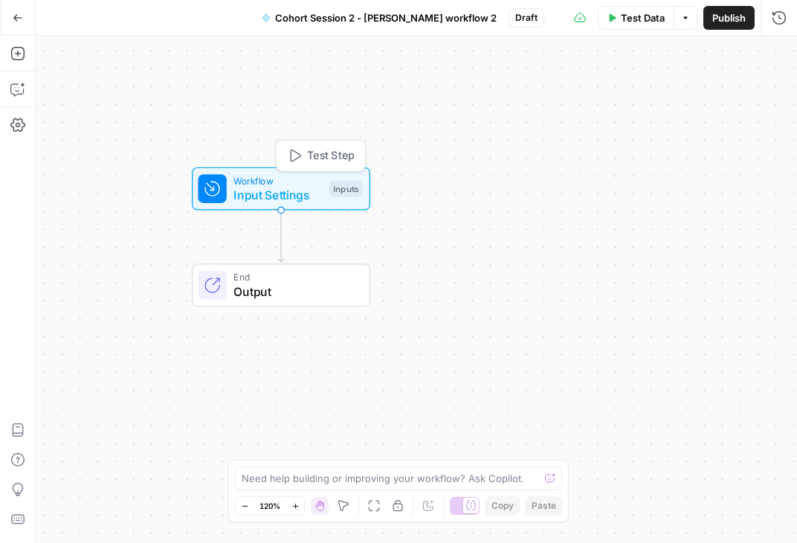
click at [274, 184] on span "Workflow" at bounding box center [277, 180] width 88 height 14
click at [621, 101] on span "Add Field" at bounding box center [629, 101] width 43 height 15
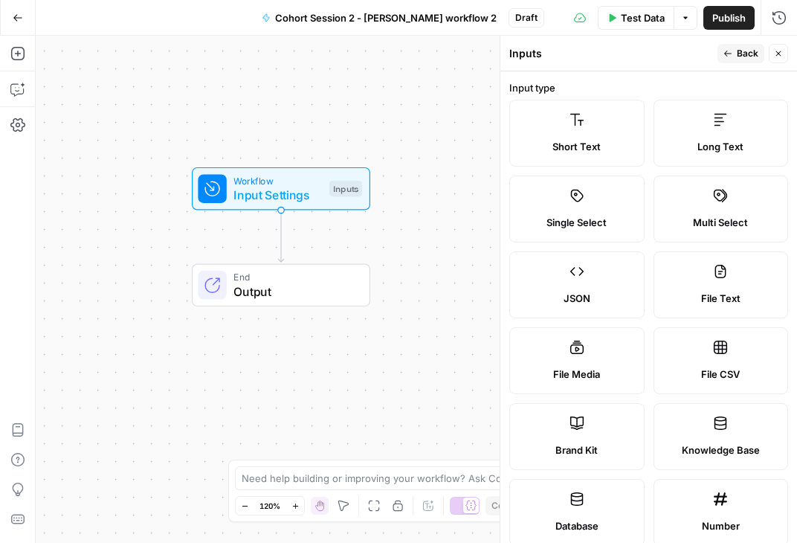
click at [587, 412] on label "Brand Kit" at bounding box center [576, 436] width 135 height 67
type input "Brand Kit"
type input "brand_kit"
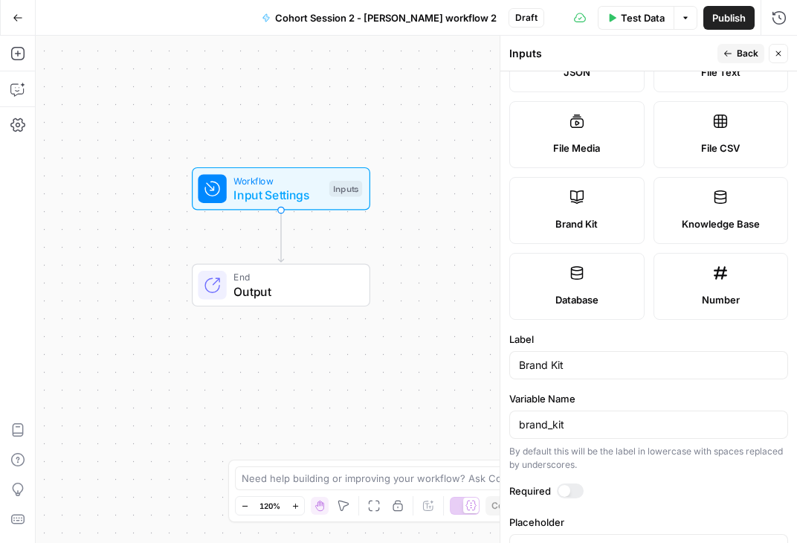
scroll to position [274, 0]
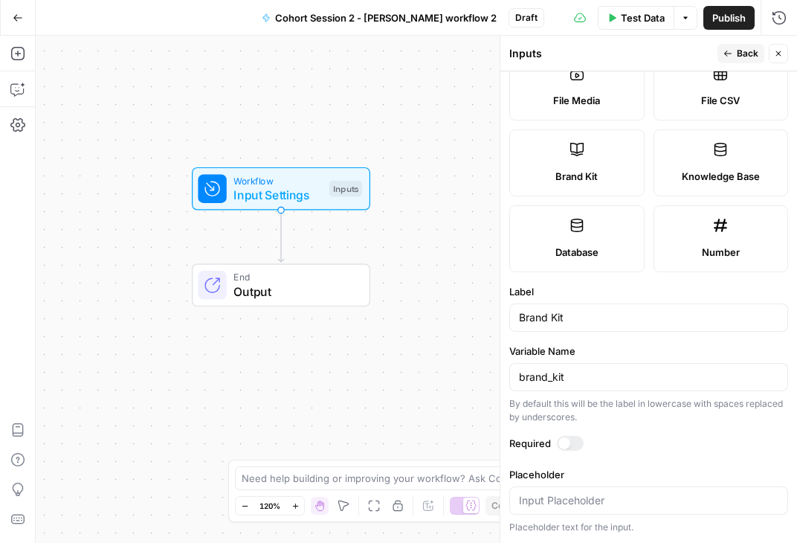
click at [579, 440] on div at bounding box center [570, 443] width 27 height 15
click at [734, 58] on button "Back" at bounding box center [741, 53] width 47 height 19
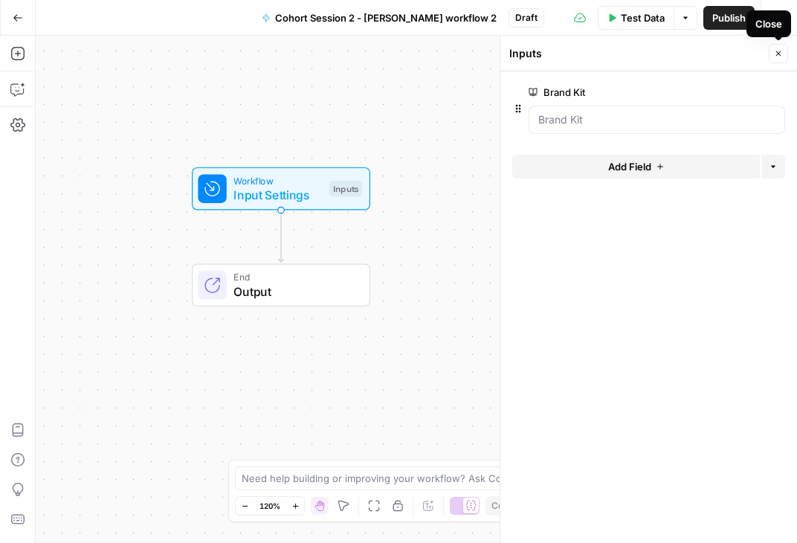
click at [783, 56] on button "Close" at bounding box center [778, 53] width 19 height 19
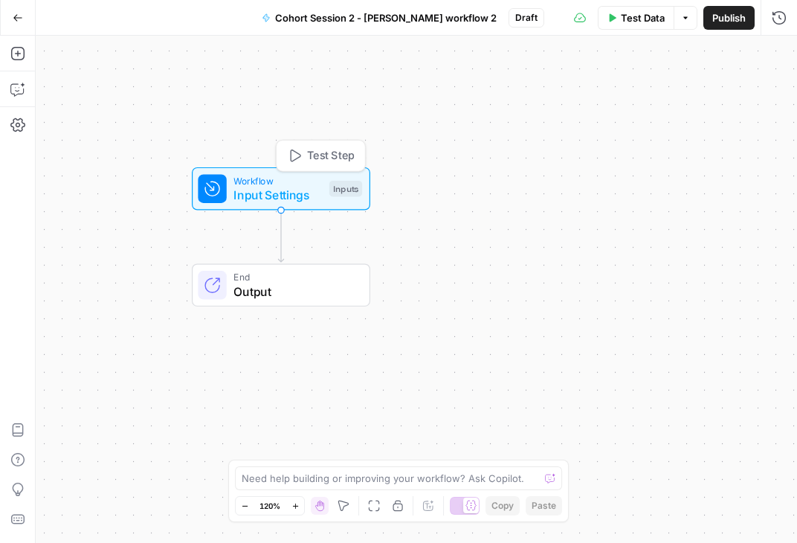
click at [278, 184] on span "Workflow" at bounding box center [277, 180] width 88 height 14
click at [775, 59] on button "Close" at bounding box center [778, 53] width 19 height 19
click at [9, 51] on button "Add Steps" at bounding box center [18, 54] width 24 height 24
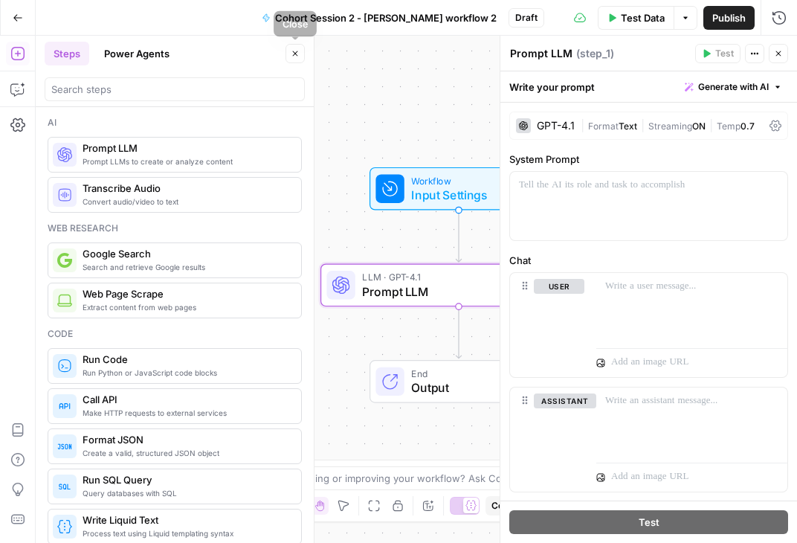
click at [303, 54] on button "Close" at bounding box center [295, 53] width 19 height 19
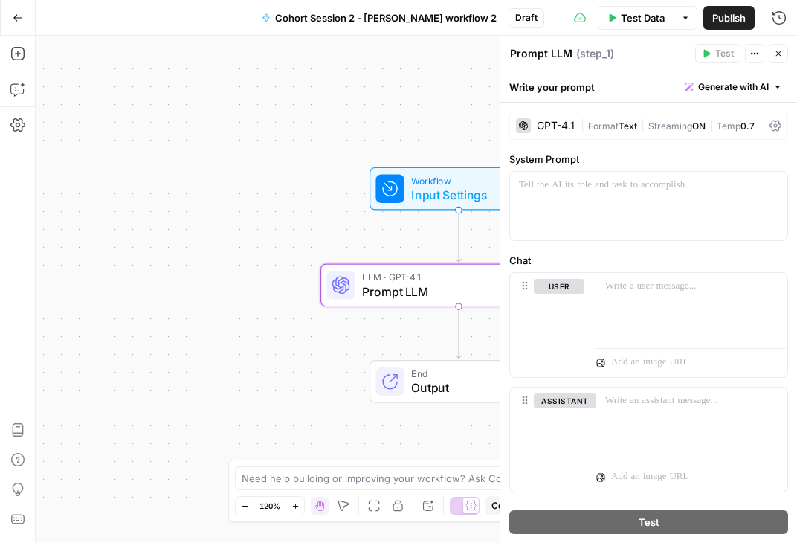
click at [532, 123] on div "GPT-4.1" at bounding box center [545, 125] width 59 height 15
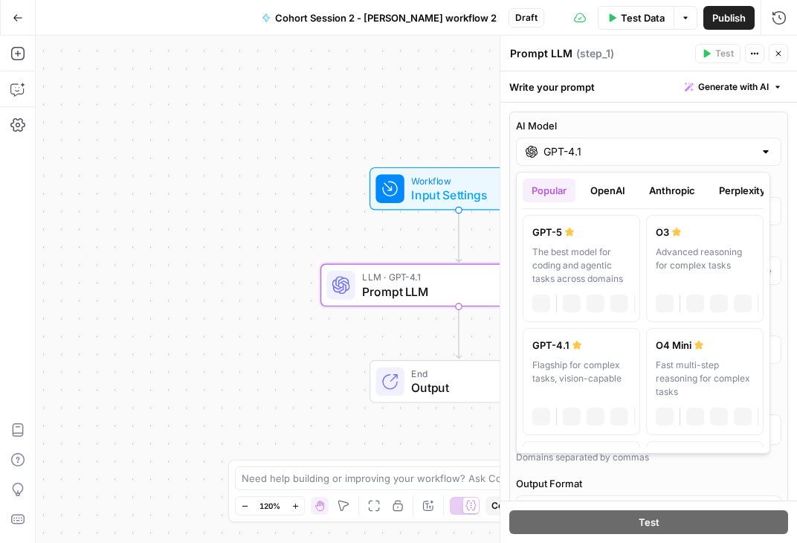
click at [568, 153] on input "GPT-4.1" at bounding box center [649, 151] width 210 height 15
click at [671, 196] on button "Anthropic" at bounding box center [672, 190] width 64 height 24
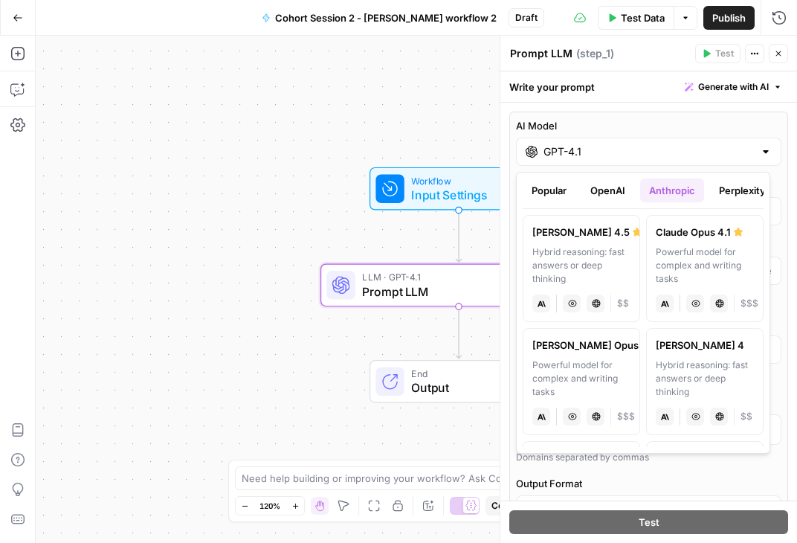
click at [596, 251] on div "Hybrid reasoning: fast answers or deep thinking" at bounding box center [581, 265] width 98 height 40
type input "[PERSON_NAME] 4.5"
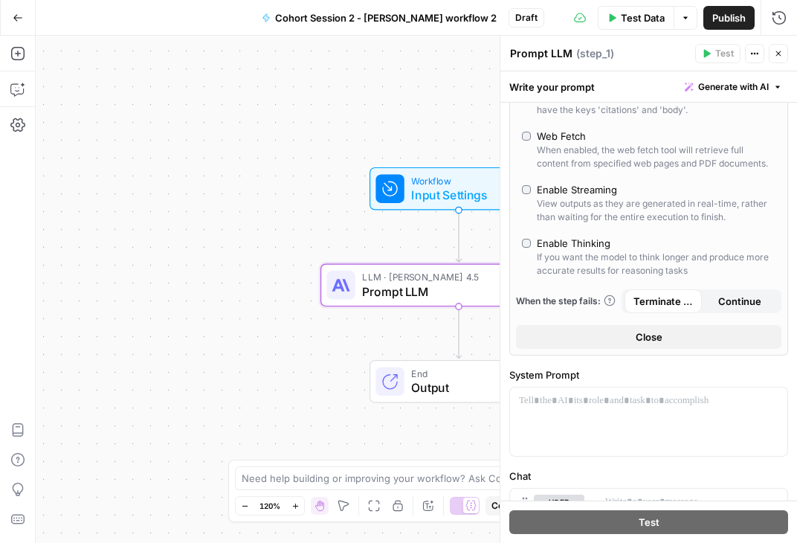
scroll to position [428, 0]
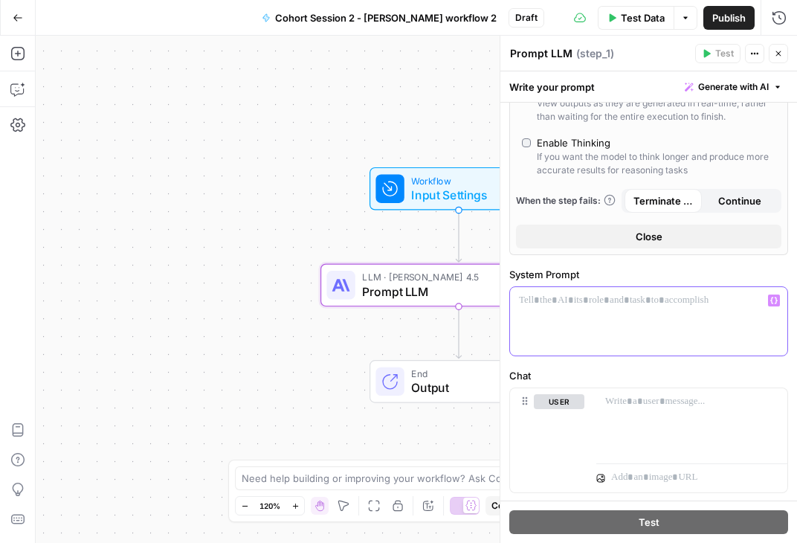
drag, startPoint x: 581, startPoint y: 331, endPoint x: 552, endPoint y: 420, distance: 93.8
click at [581, 332] on div at bounding box center [648, 321] width 277 height 68
click at [578, 335] on div at bounding box center [648, 321] width 277 height 68
click at [577, 335] on div at bounding box center [648, 321] width 277 height 68
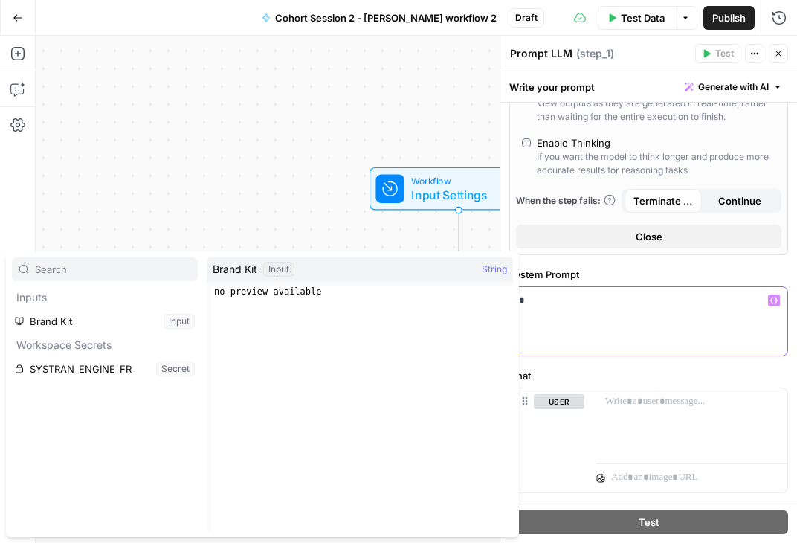
click at [624, 329] on div "*" at bounding box center [648, 321] width 277 height 68
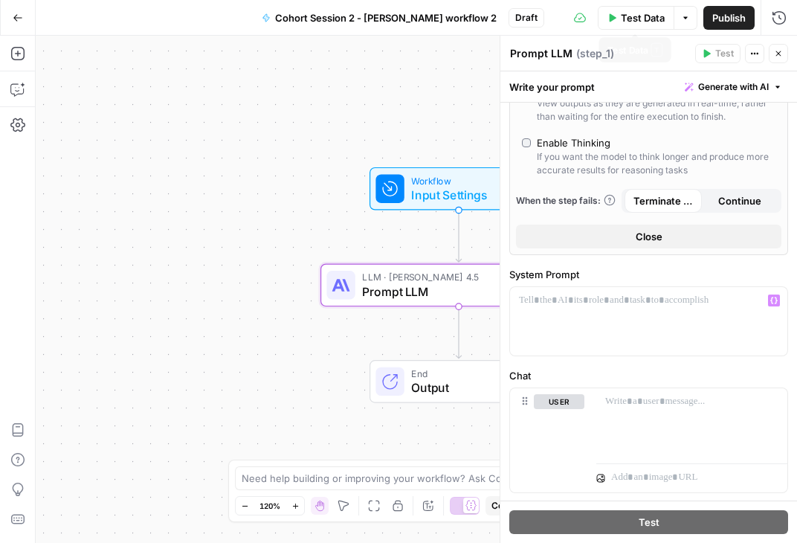
click at [621, 18] on span "Test Data" at bounding box center [643, 17] width 44 height 15
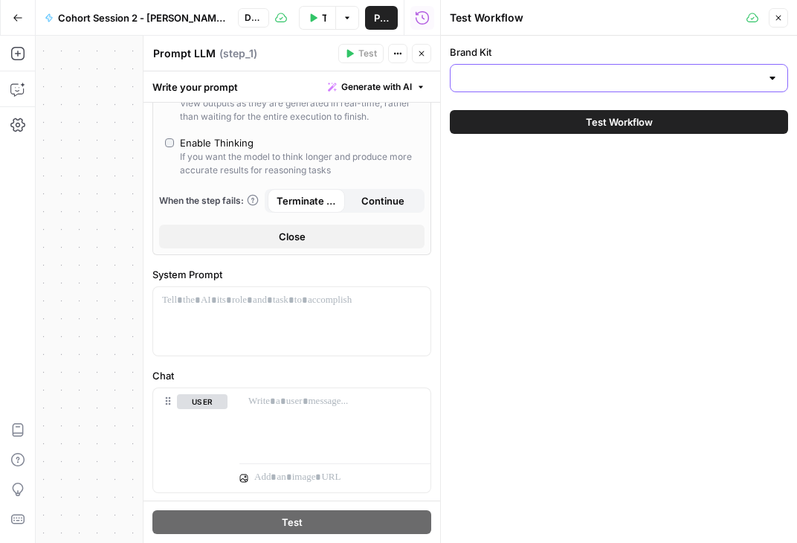
click at [486, 74] on input "Brand Kit" at bounding box center [610, 78] width 301 height 15
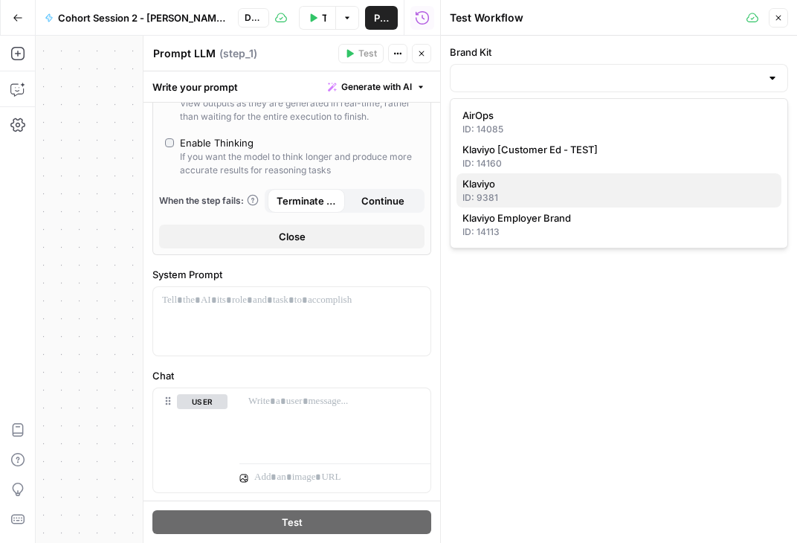
click at [502, 193] on div "ID: 9381" at bounding box center [619, 197] width 313 height 13
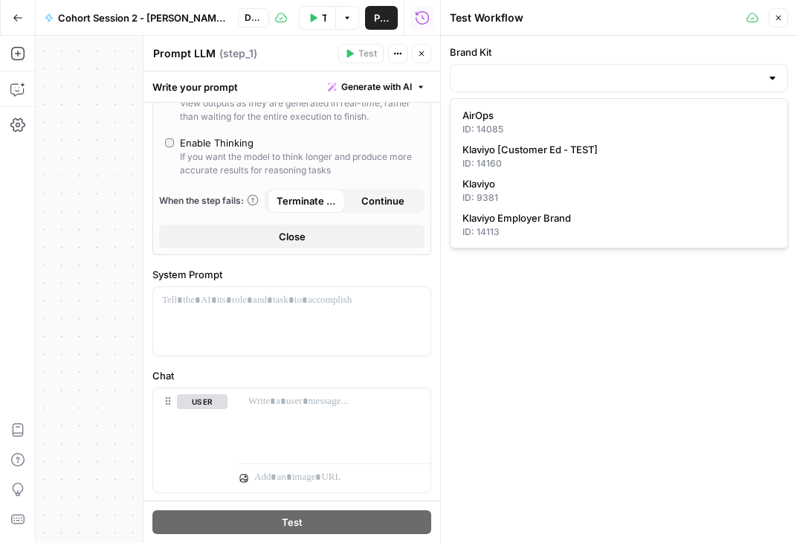
type input "Klaviyo"
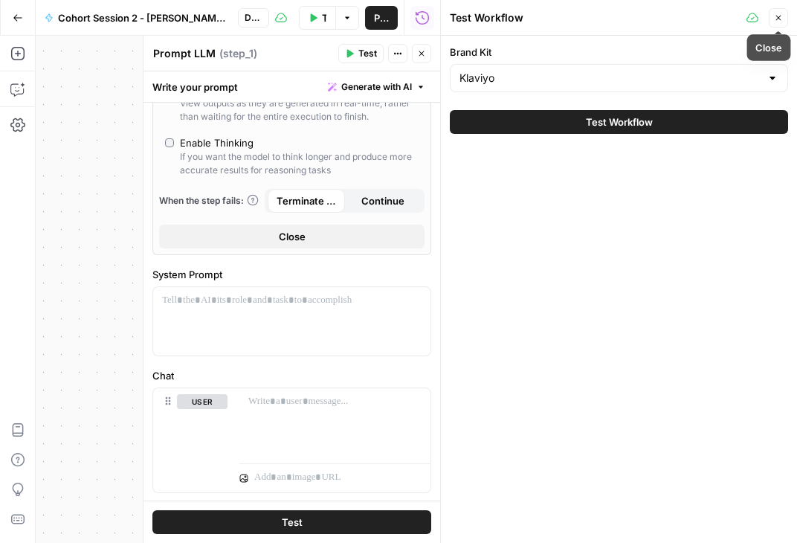
click at [778, 22] on button "Close" at bounding box center [778, 17] width 19 height 19
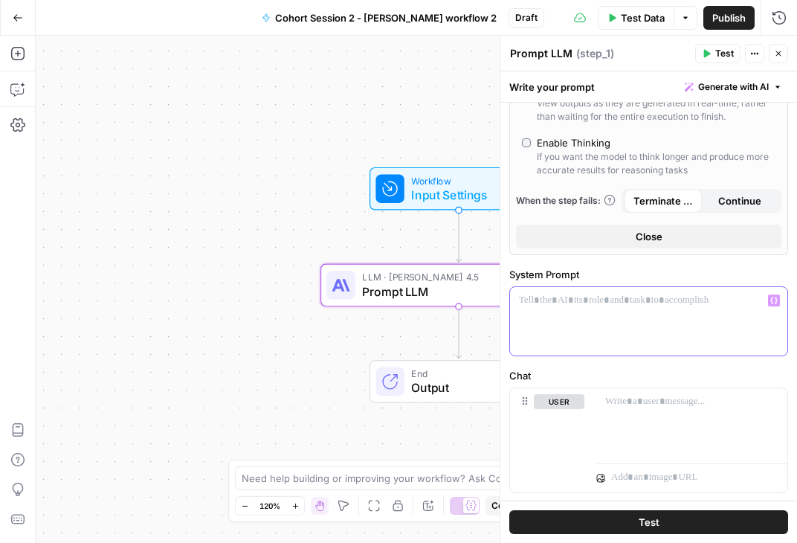
click at [564, 339] on div at bounding box center [648, 321] width 277 height 68
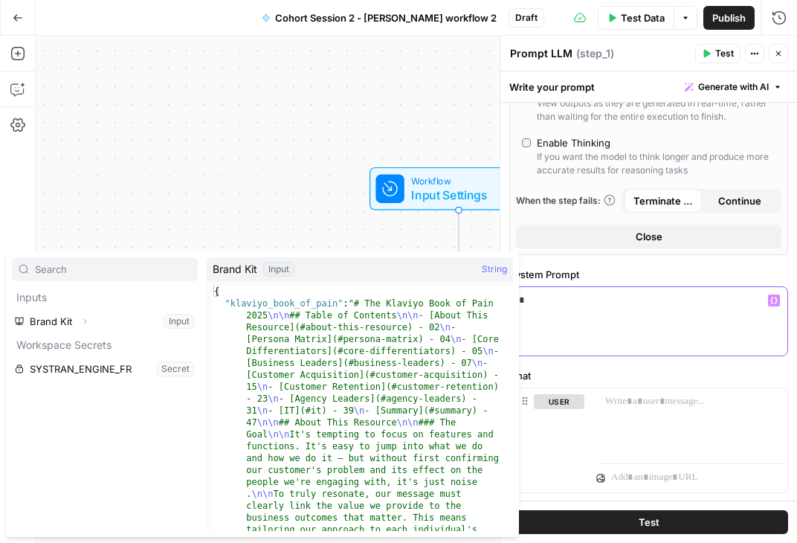
click at [545, 308] on p "*" at bounding box center [643, 300] width 248 height 15
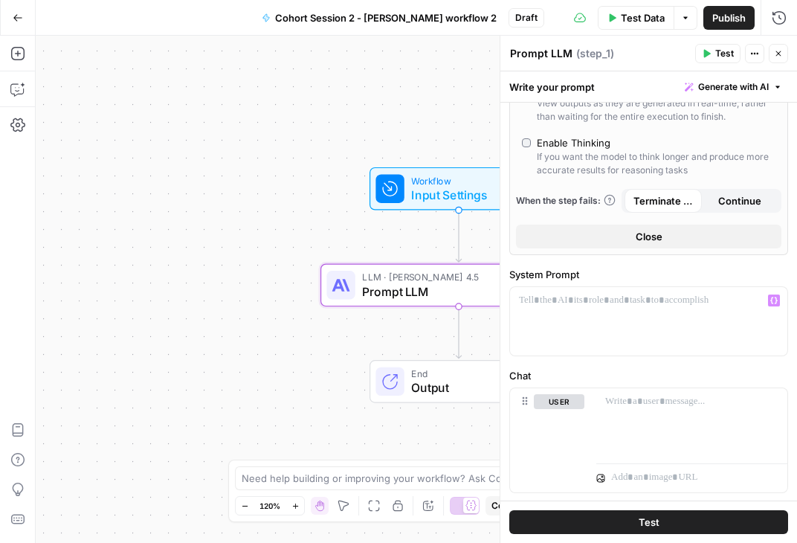
click at [634, 25] on button "Test Data" at bounding box center [636, 18] width 77 height 24
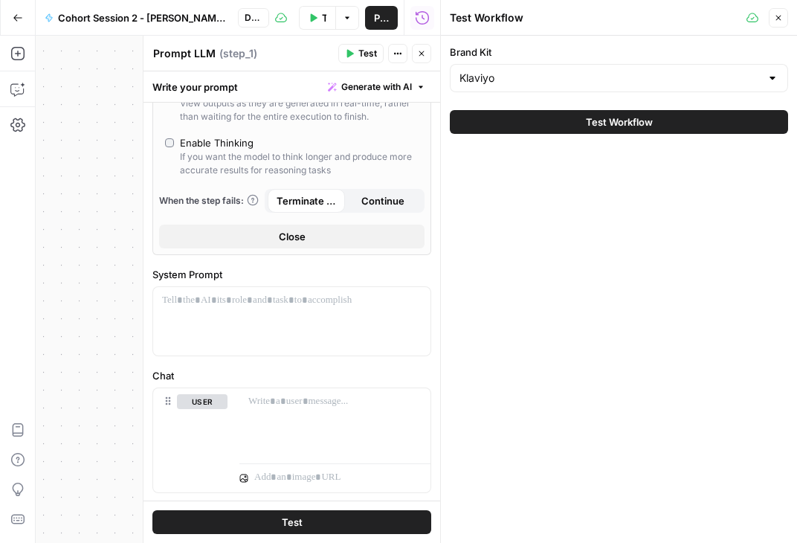
click at [777, 22] on icon "button" at bounding box center [778, 17] width 9 height 9
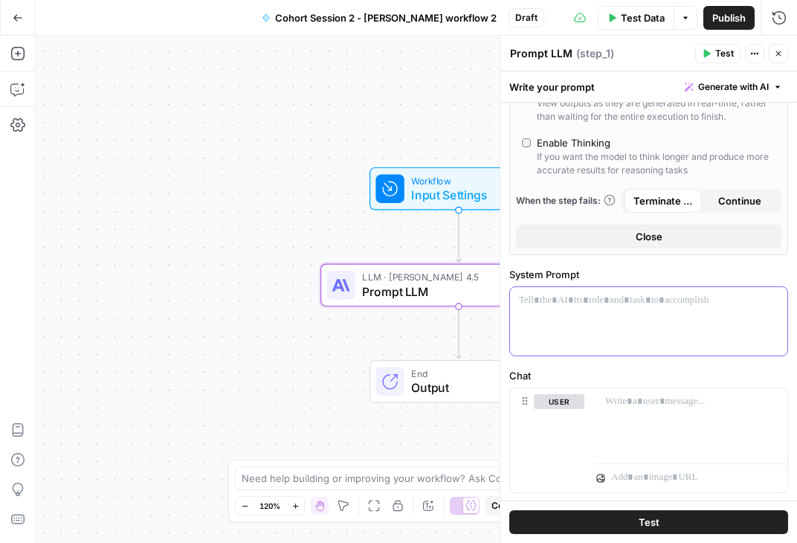
click at [599, 332] on div at bounding box center [648, 321] width 277 height 68
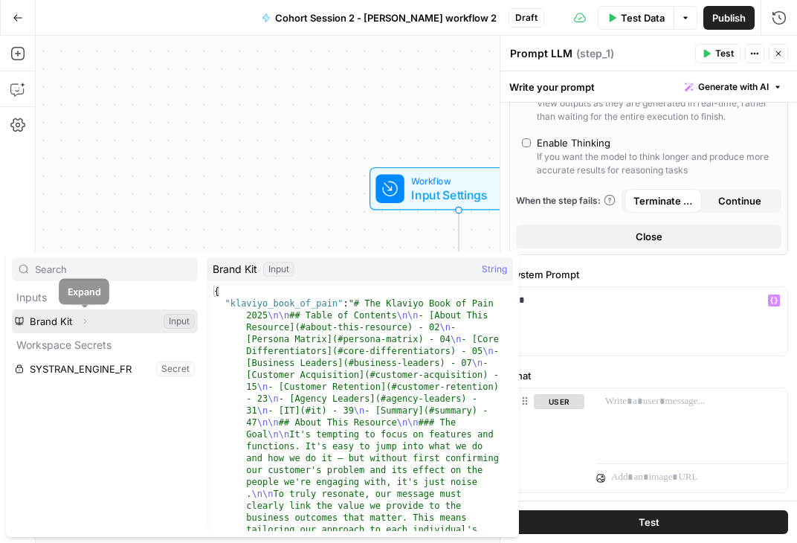
click at [85, 320] on icon "button" at bounding box center [84, 321] width 9 height 9
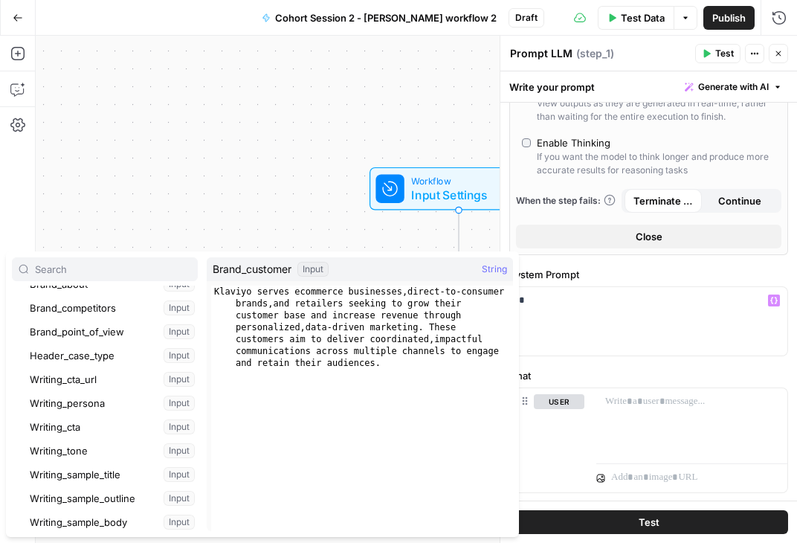
scroll to position [245, 0]
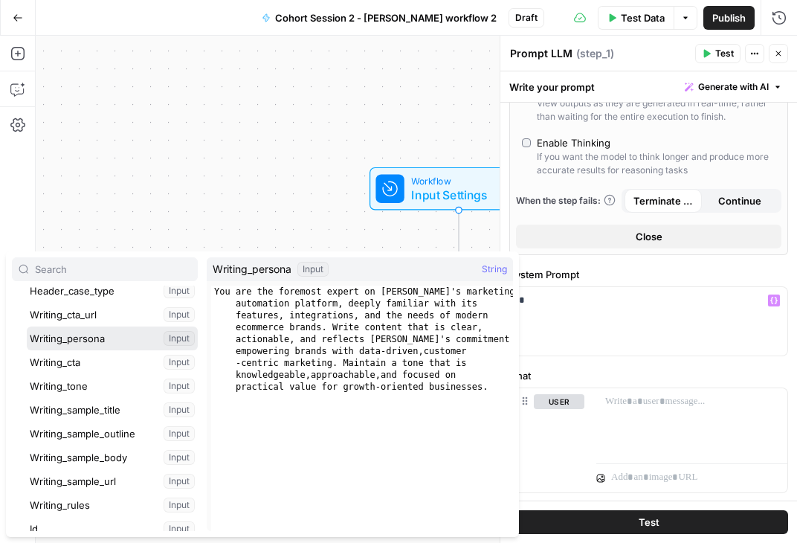
click at [71, 333] on button "Select variable Writing_persona" at bounding box center [112, 338] width 171 height 24
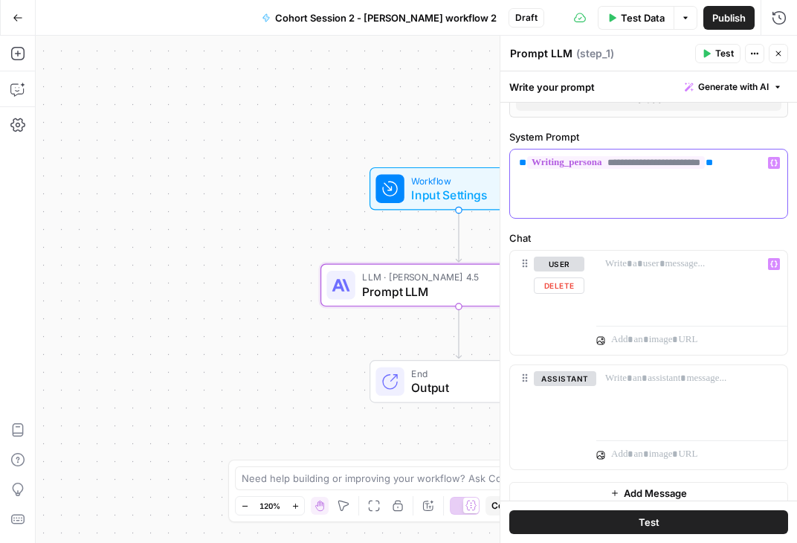
scroll to position [591, 0]
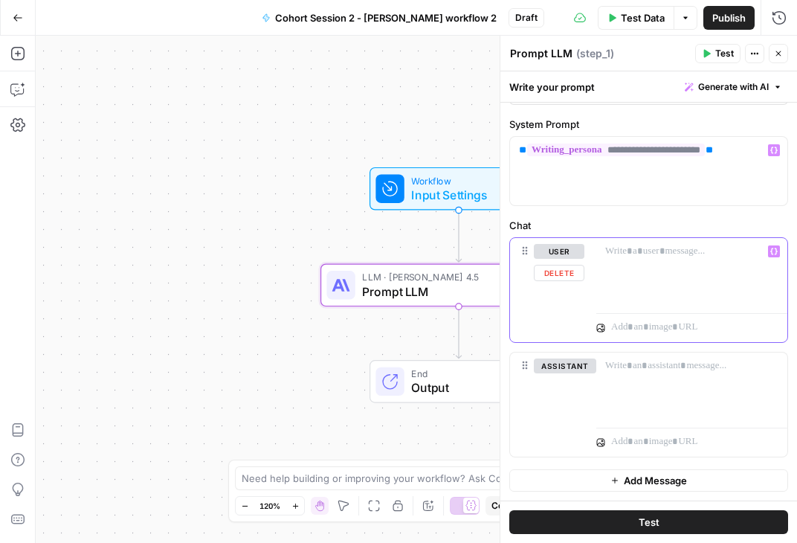
click at [665, 260] on div at bounding box center [691, 272] width 191 height 68
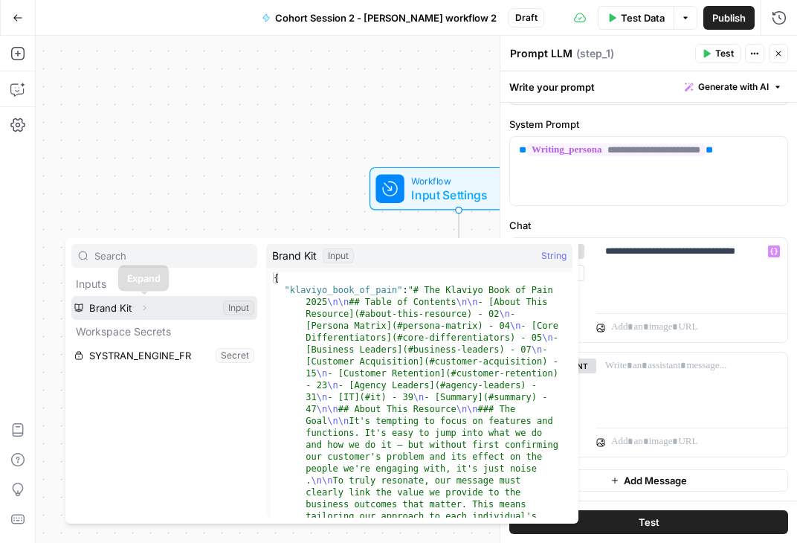
click at [142, 311] on icon "button" at bounding box center [144, 307] width 9 height 9
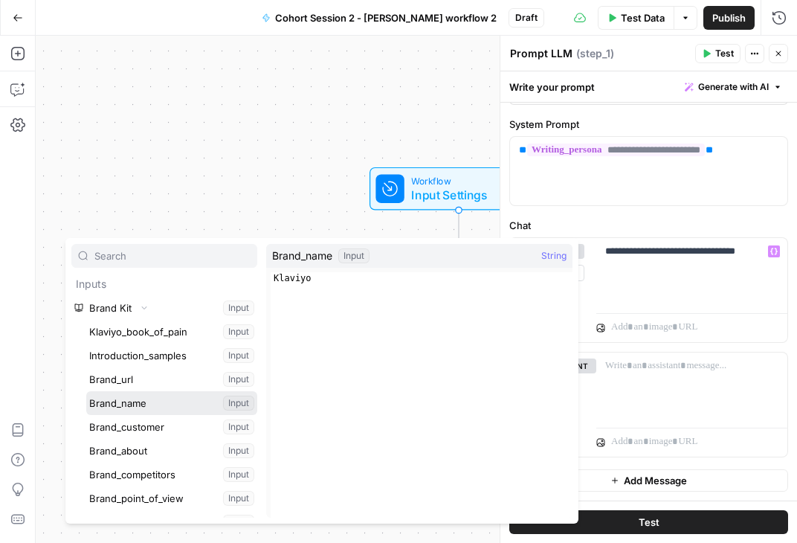
click at [141, 407] on button "Select variable Brand_name" at bounding box center [171, 403] width 171 height 24
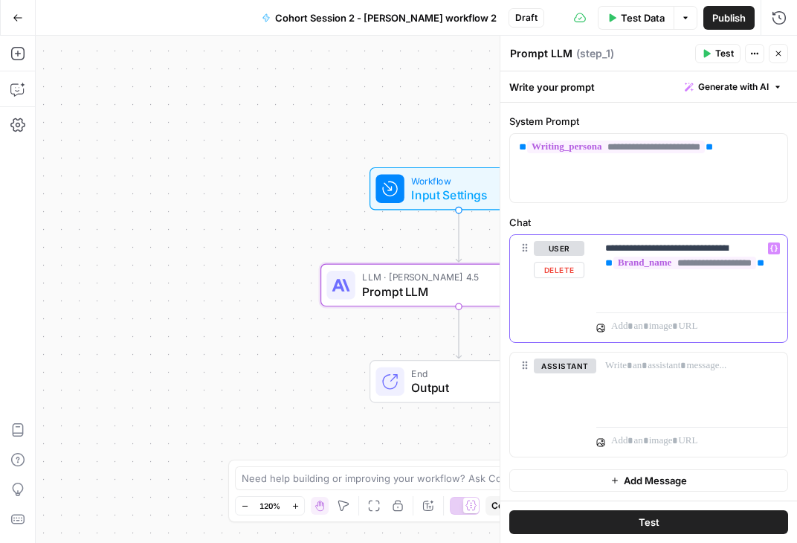
click at [731, 252] on p "**********" at bounding box center [686, 270] width 162 height 59
click at [634, 297] on p "**********" at bounding box center [686, 270] width 162 height 59
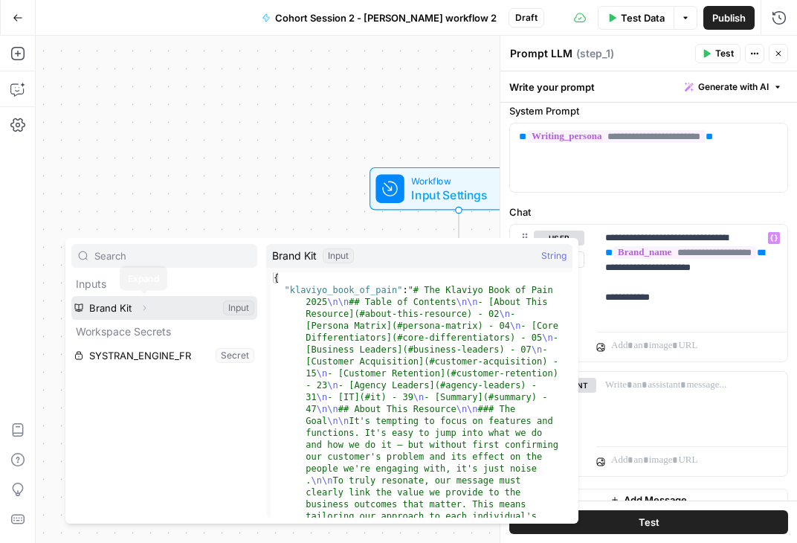
click at [142, 315] on button "Expand" at bounding box center [144, 307] width 19 height 19
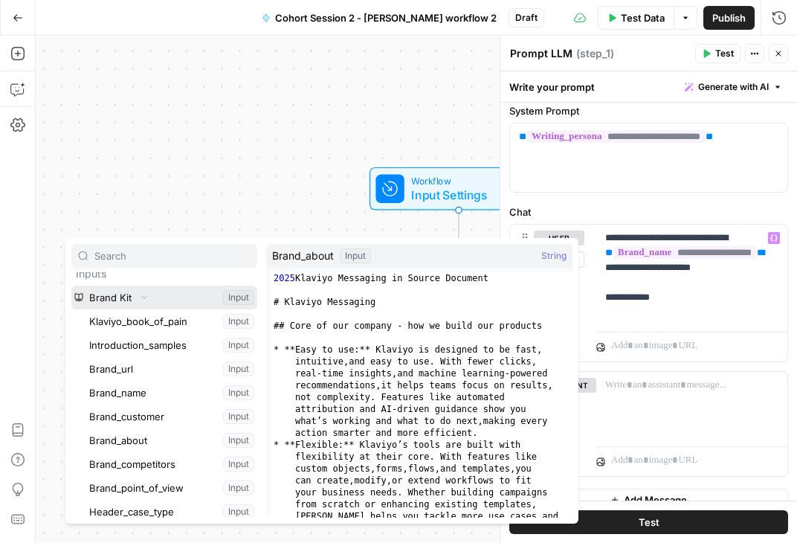
scroll to position [13, 0]
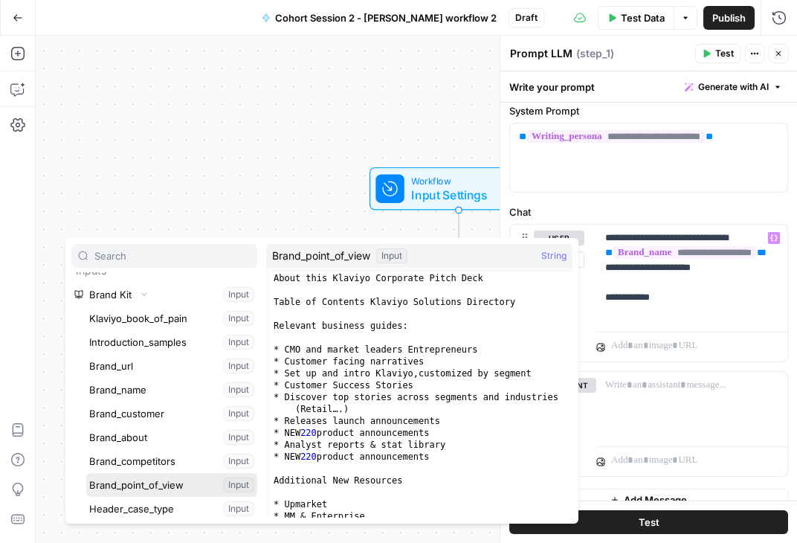
click at [161, 483] on button "Select variable Brand_point_of_view" at bounding box center [171, 485] width 171 height 24
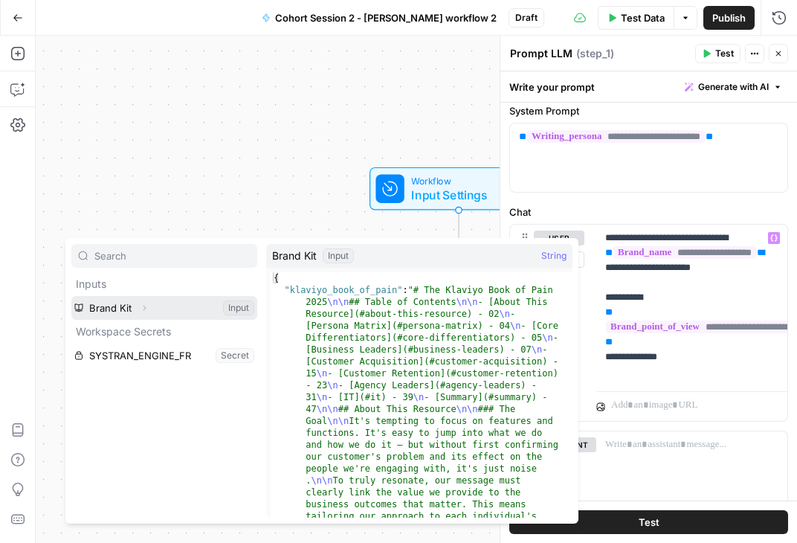
click at [144, 308] on icon "button" at bounding box center [144, 307] width 9 height 9
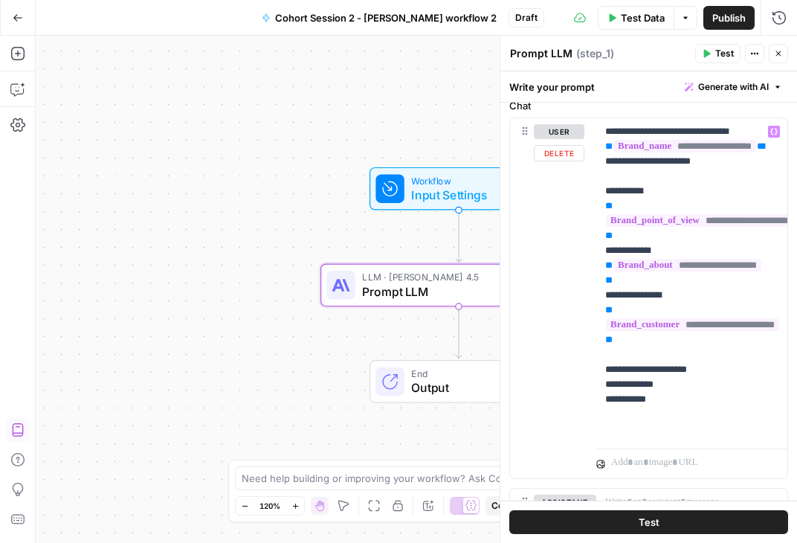
scroll to position [806, 0]
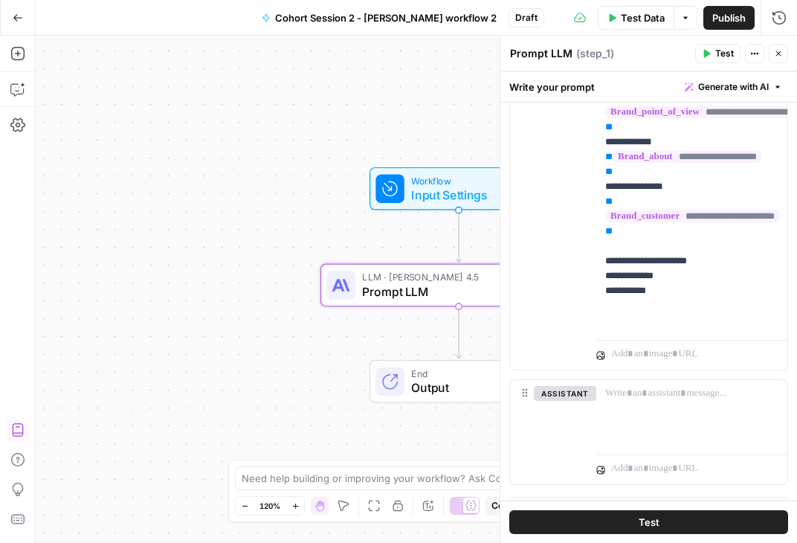
click at [673, 328] on p "**********" at bounding box center [686, 172] width 162 height 312
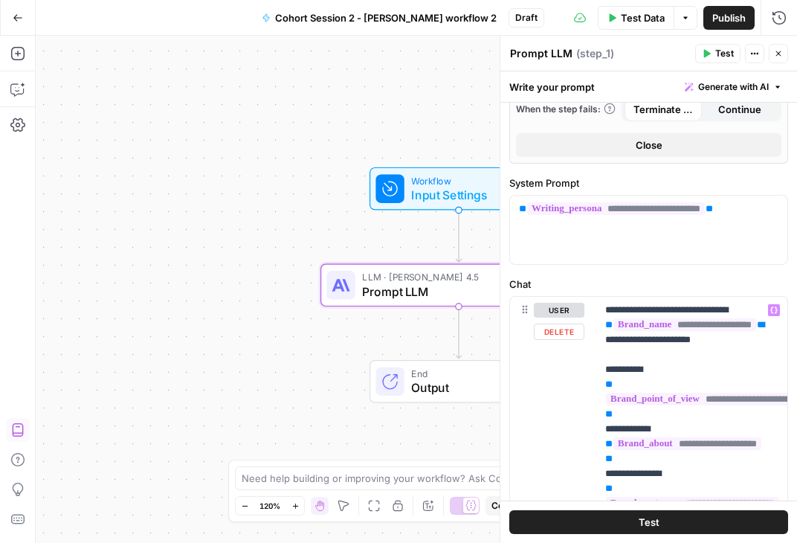
scroll to position [515, 0]
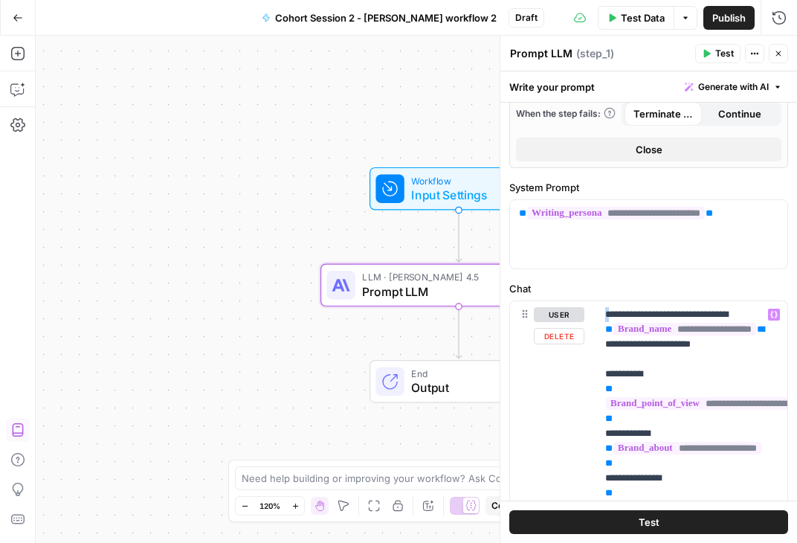
click at [607, 326] on p "**********" at bounding box center [686, 463] width 162 height 312
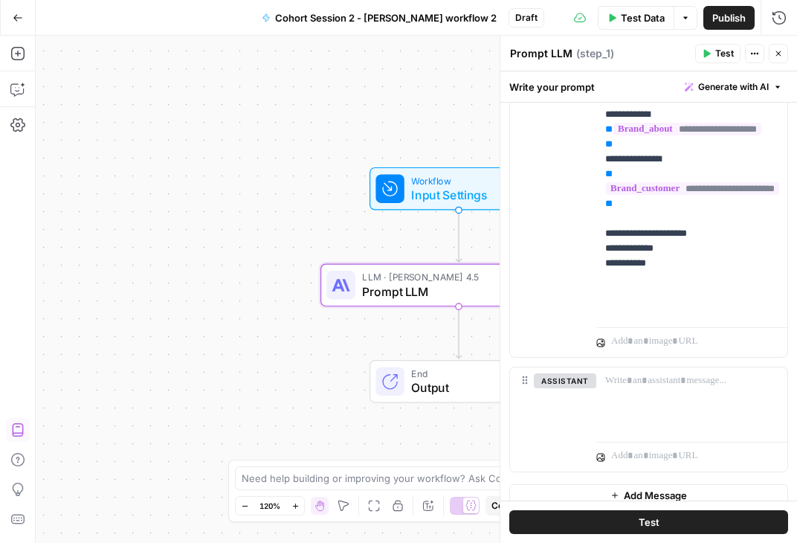
scroll to position [873, 0]
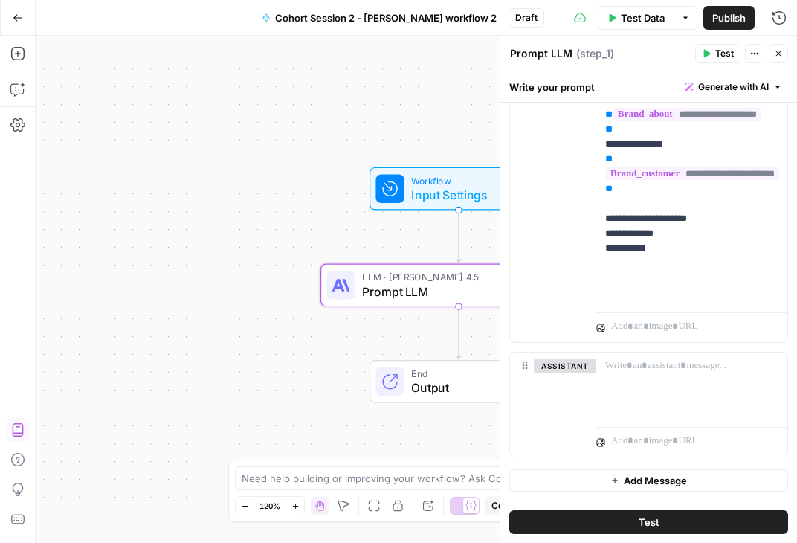
click at [679, 284] on p "**********" at bounding box center [686, 136] width 162 height 327
click at [727, 58] on span "Test" at bounding box center [724, 53] width 19 height 13
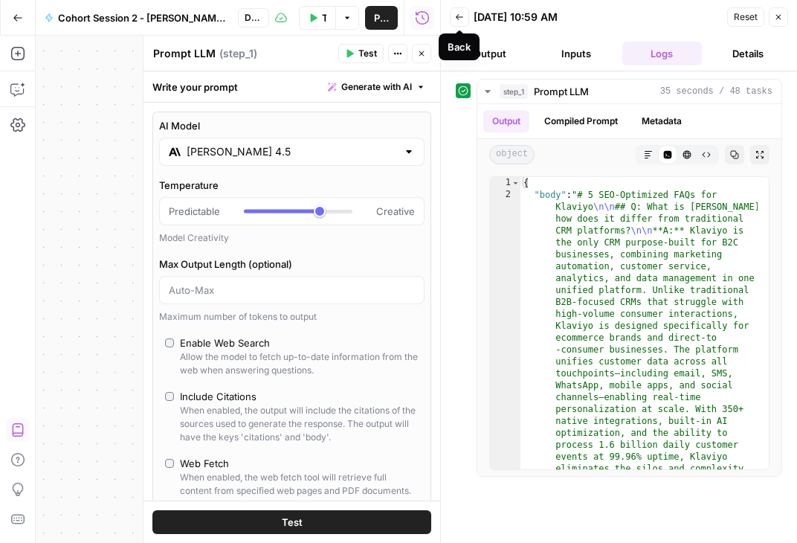
click at [464, 16] on button "Back" at bounding box center [459, 16] width 19 height 19
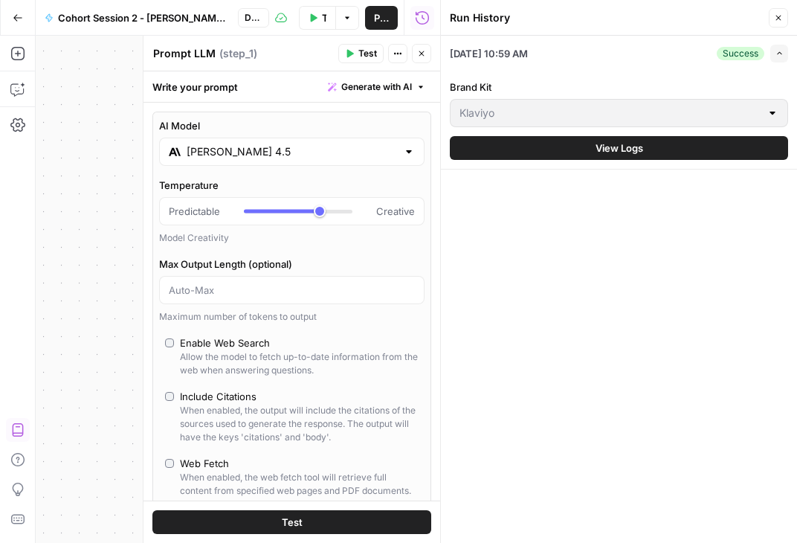
drag, startPoint x: 779, startPoint y: 18, endPoint x: 760, endPoint y: 28, distance: 22.0
click at [779, 18] on icon "button" at bounding box center [778, 17] width 9 height 9
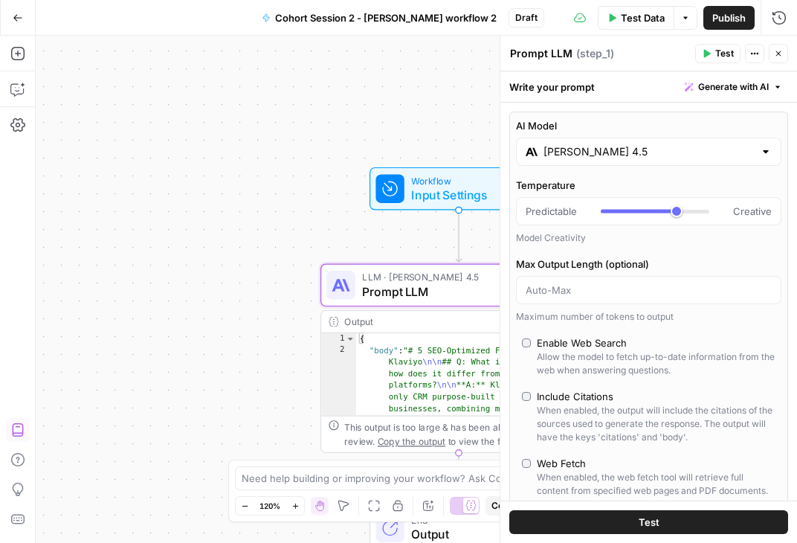
click at [777, 54] on icon "button" at bounding box center [778, 53] width 9 height 9
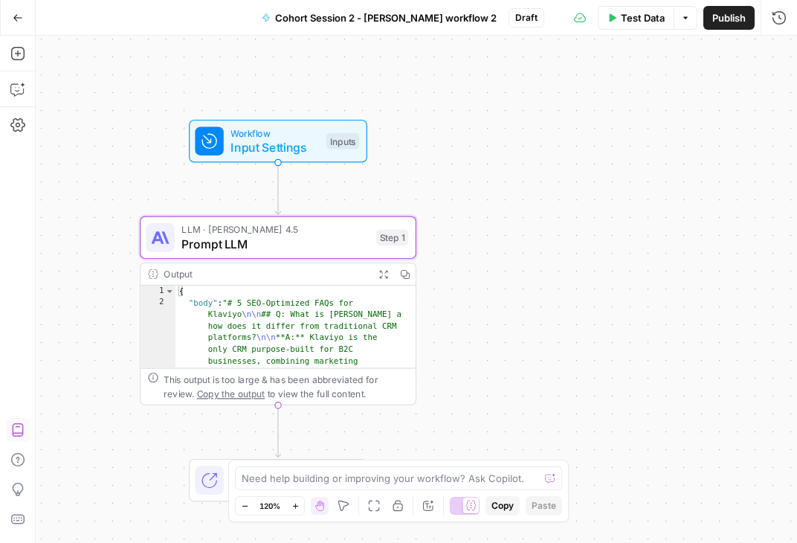
drag, startPoint x: 579, startPoint y: 212, endPoint x: 448, endPoint y: 178, distance: 135.3
click at [448, 178] on div "Workflow Input Settings Inputs LLM · Claude Sonnet 4.5 Prompt LLM Step 1 Output…" at bounding box center [416, 289] width 761 height 507
click at [733, 22] on span "Publish" at bounding box center [728, 17] width 33 height 15
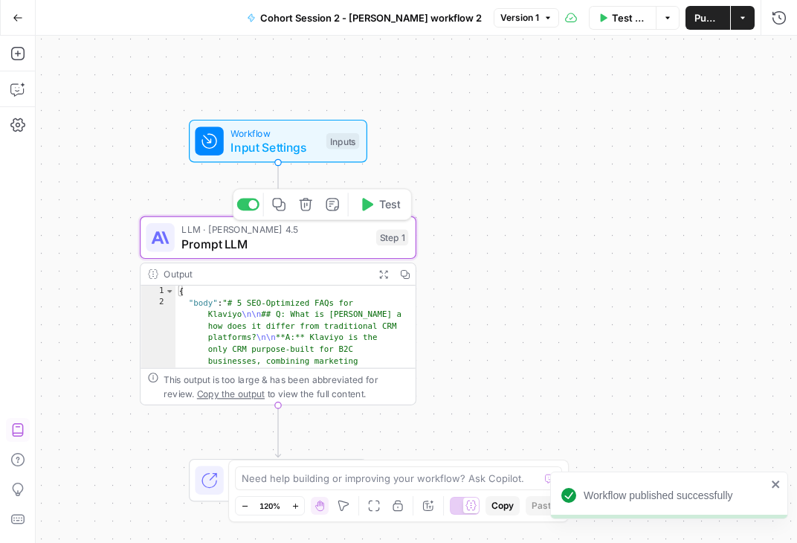
click at [244, 240] on span "Prompt LLM" at bounding box center [274, 244] width 187 height 18
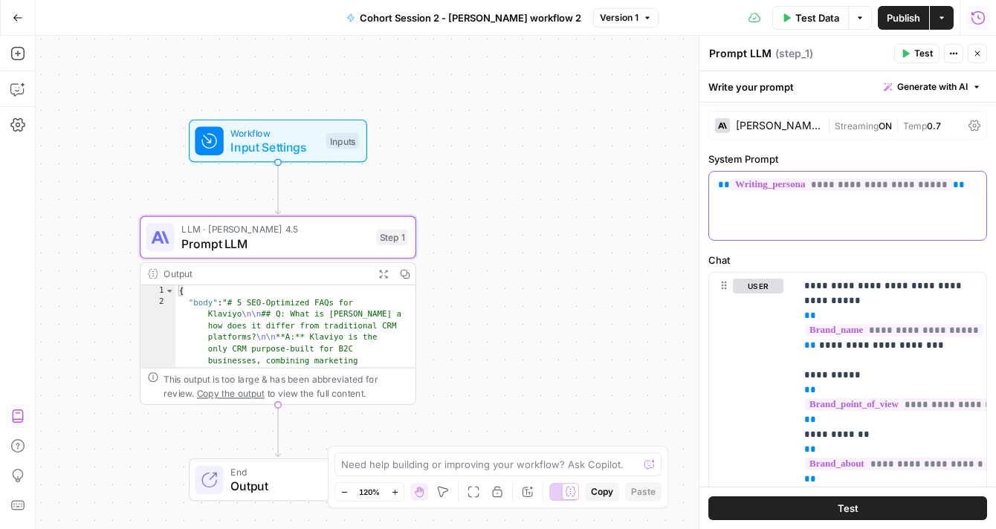
click at [789, 213] on div "**********" at bounding box center [847, 206] width 277 height 68
click at [796, 286] on p "**********" at bounding box center [886, 442] width 162 height 327
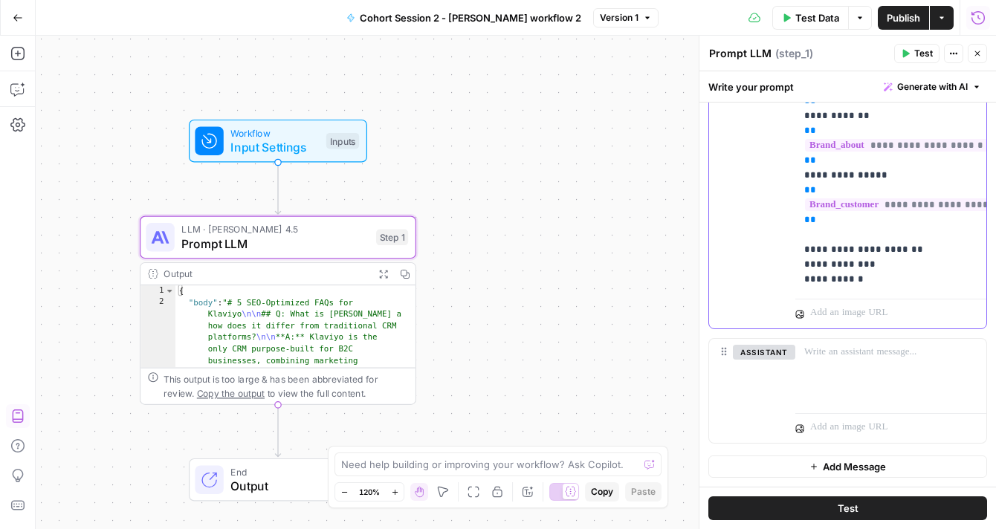
scroll to position [330, 0]
click at [796, 512] on button "Test" at bounding box center [848, 509] width 279 height 24
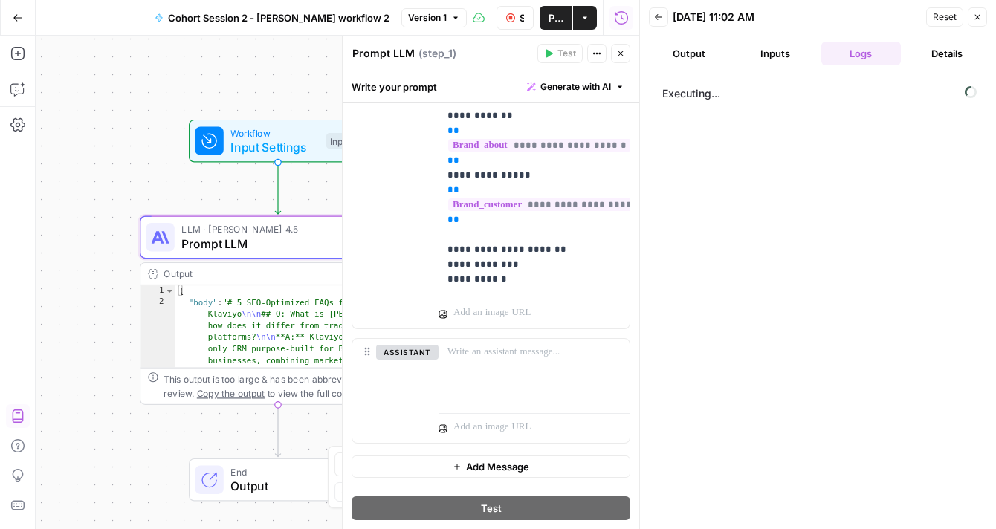
click at [688, 55] on button "Output" at bounding box center [689, 54] width 80 height 24
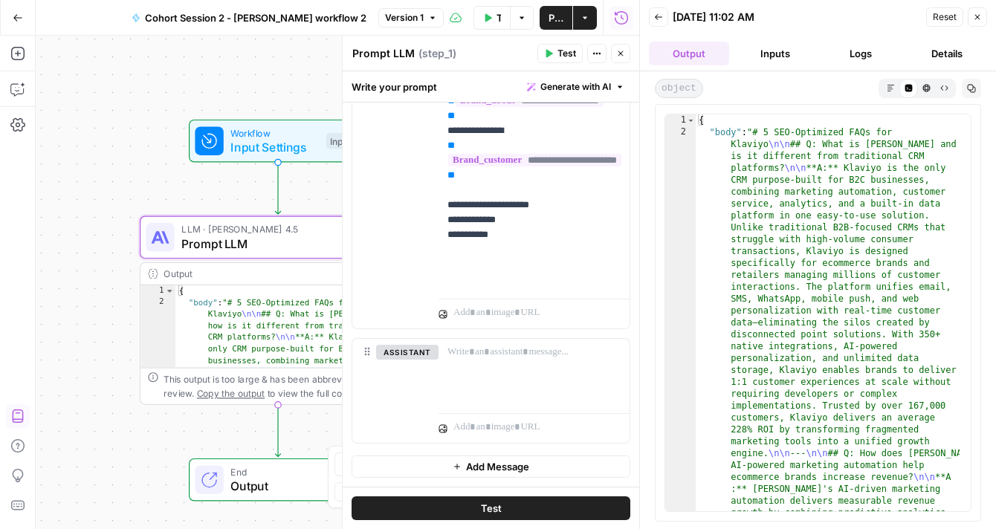
click at [796, 20] on icon "button" at bounding box center [977, 17] width 9 height 9
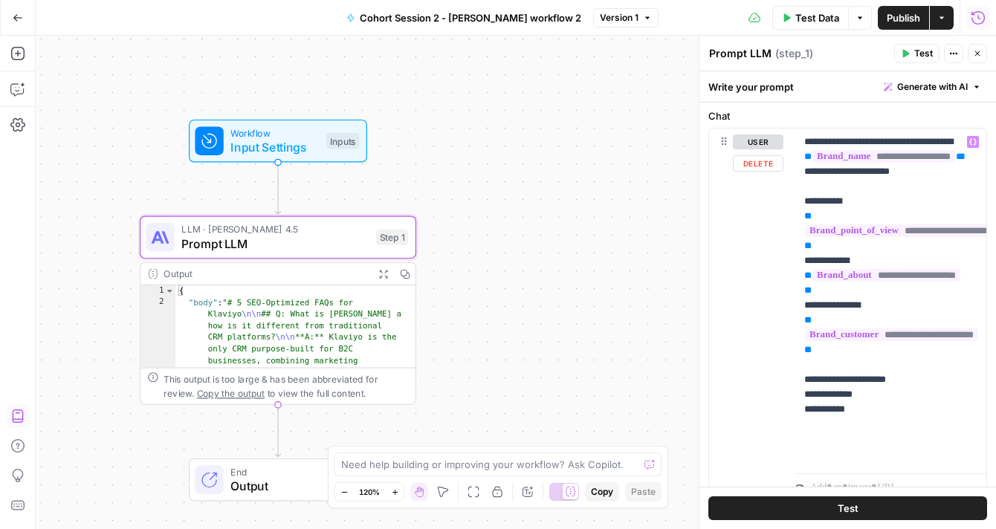
scroll to position [22, 0]
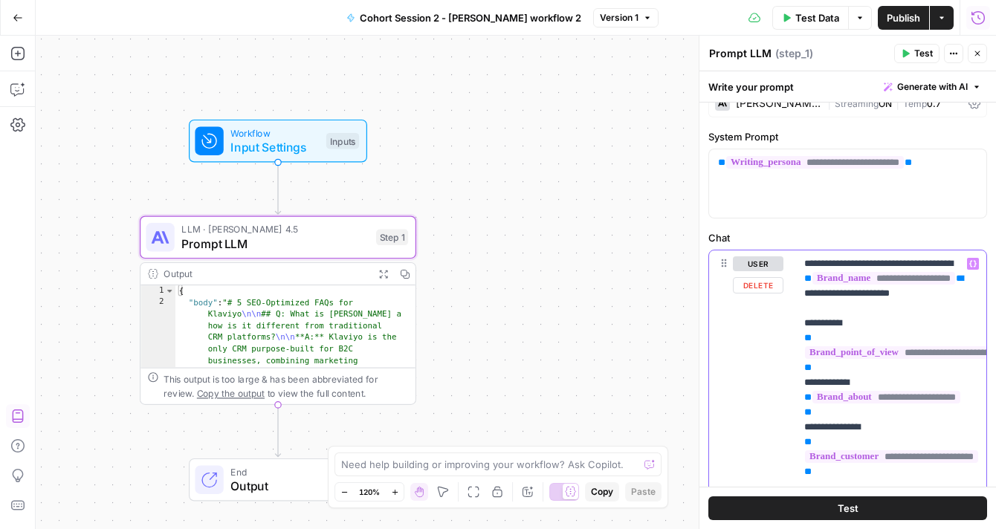
drag, startPoint x: 915, startPoint y: 263, endPoint x: 956, endPoint y: 262, distance: 41.7
click at [796, 262] on div "**********" at bounding box center [891, 420] width 191 height 339
click at [796, 506] on span "Test" at bounding box center [848, 508] width 21 height 15
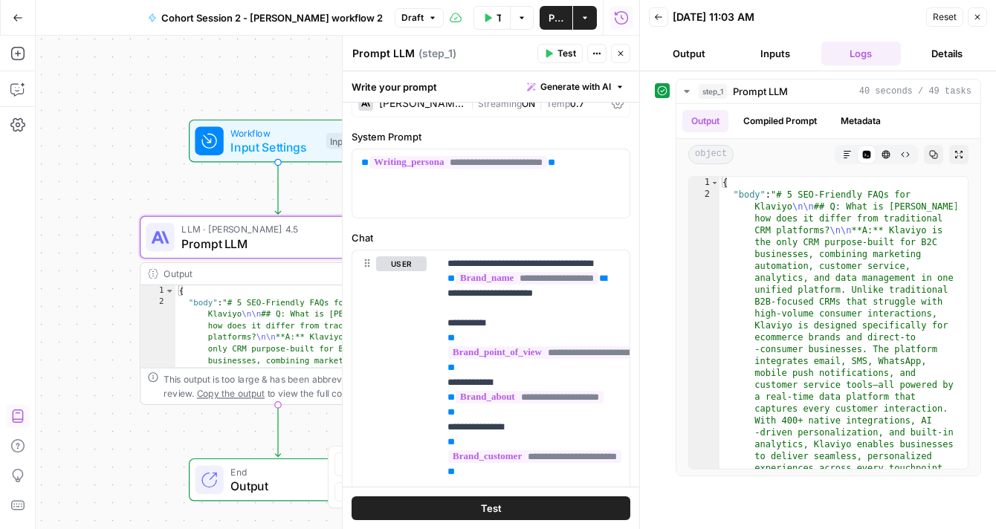
click at [697, 59] on button "Output" at bounding box center [689, 54] width 80 height 24
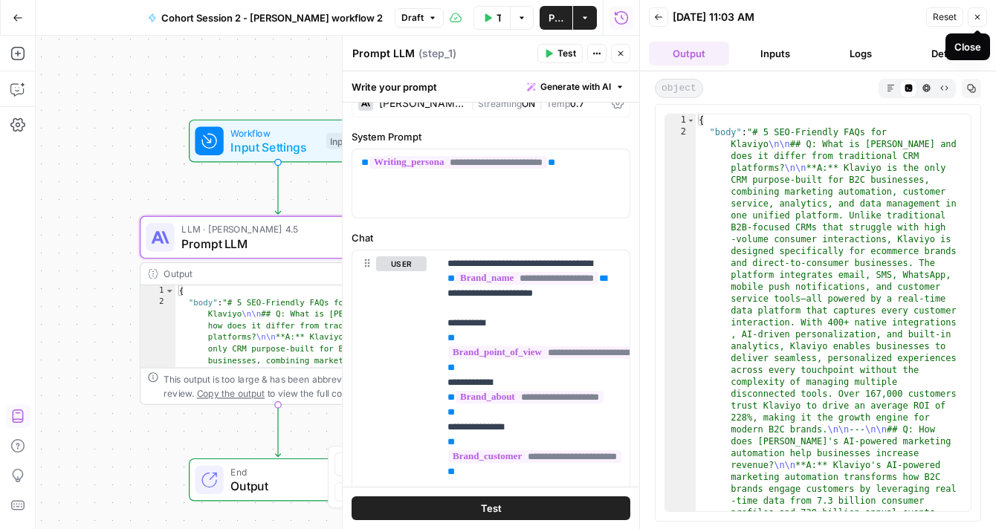
click at [796, 14] on icon "button" at bounding box center [977, 17] width 9 height 9
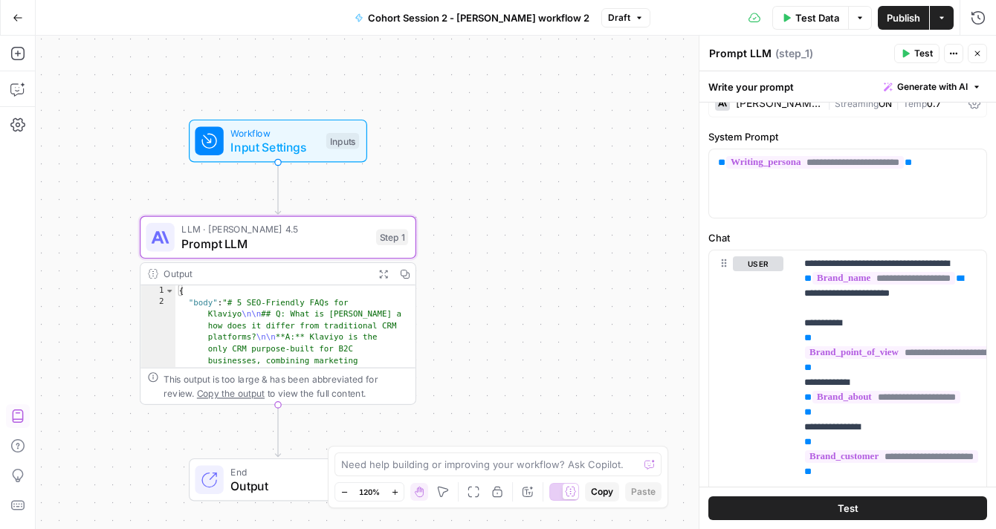
click at [796, 59] on button "Close" at bounding box center [977, 53] width 19 height 19
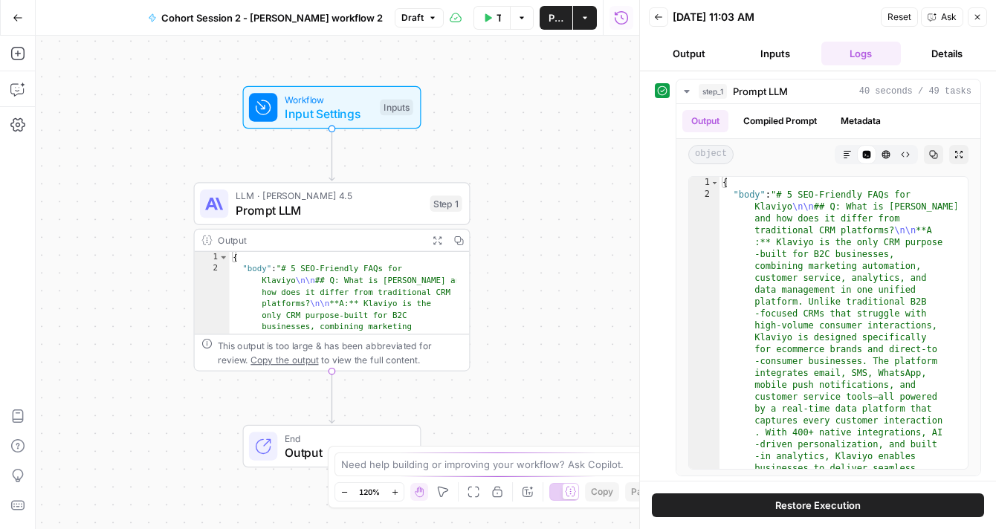
click at [977, 12] on button "Close" at bounding box center [977, 16] width 19 height 19
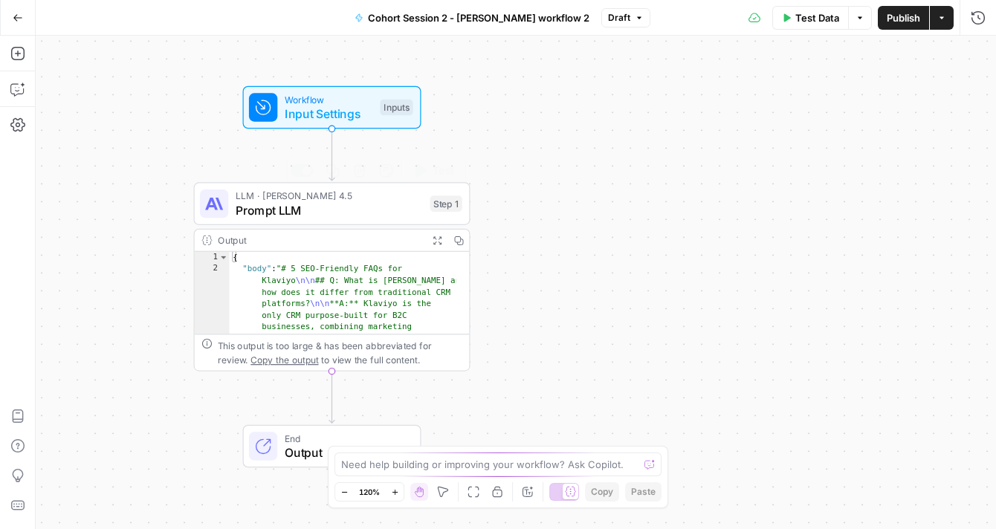
click at [265, 202] on span "Prompt LLM" at bounding box center [329, 211] width 187 height 18
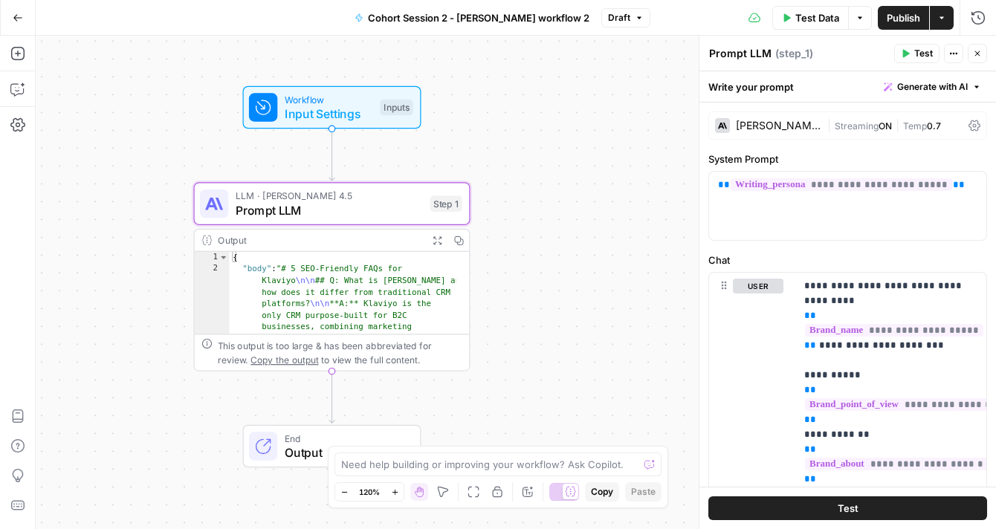
click at [978, 49] on icon "button" at bounding box center [977, 53] width 9 height 9
